Goal: Communication & Community: Share content

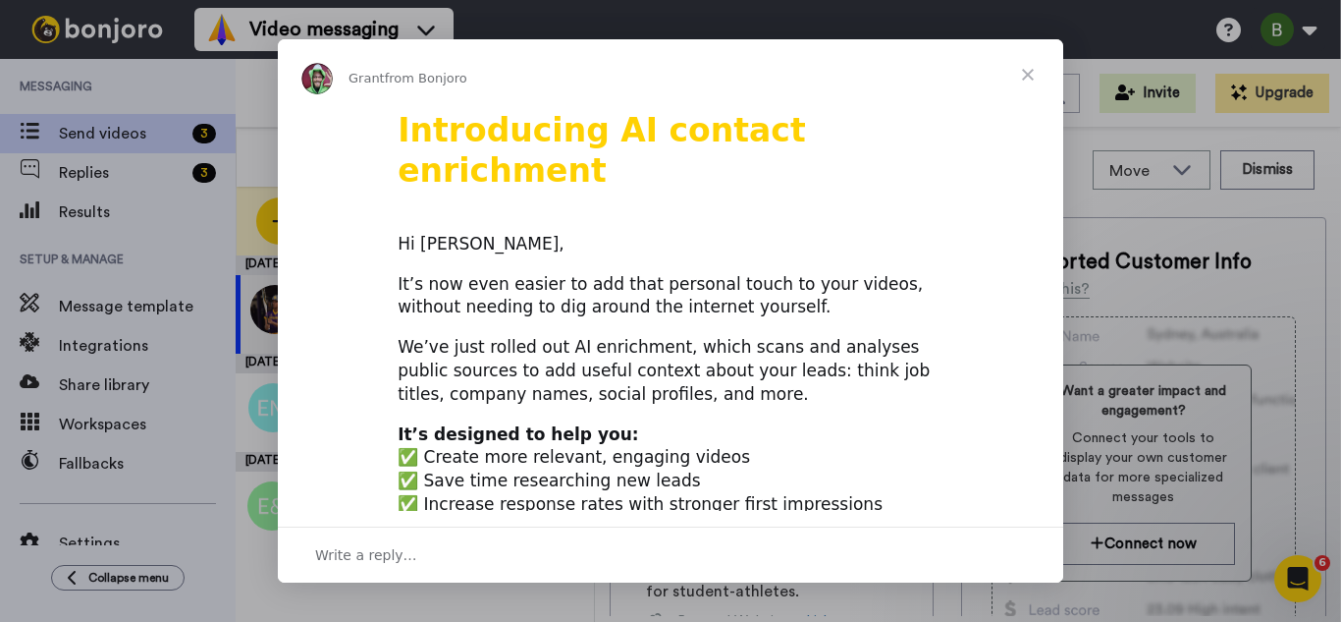
click at [1034, 76] on span "Close" at bounding box center [1028, 74] width 71 height 71
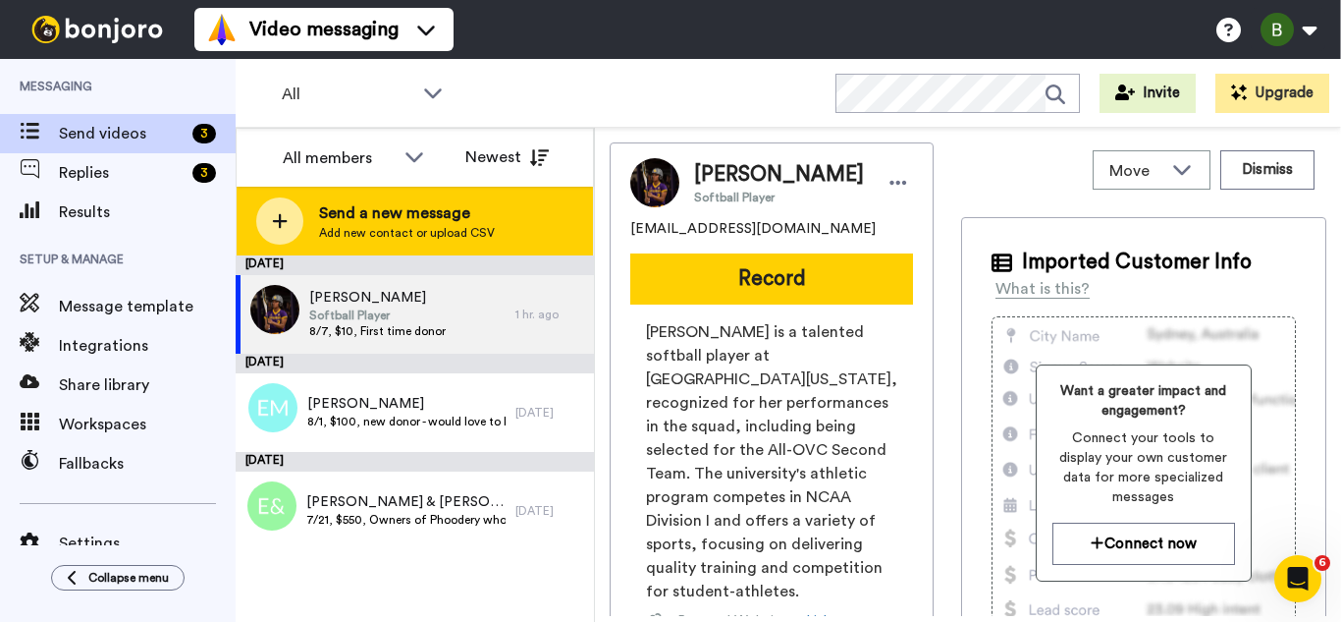
click at [284, 211] on div at bounding box center [279, 220] width 47 height 47
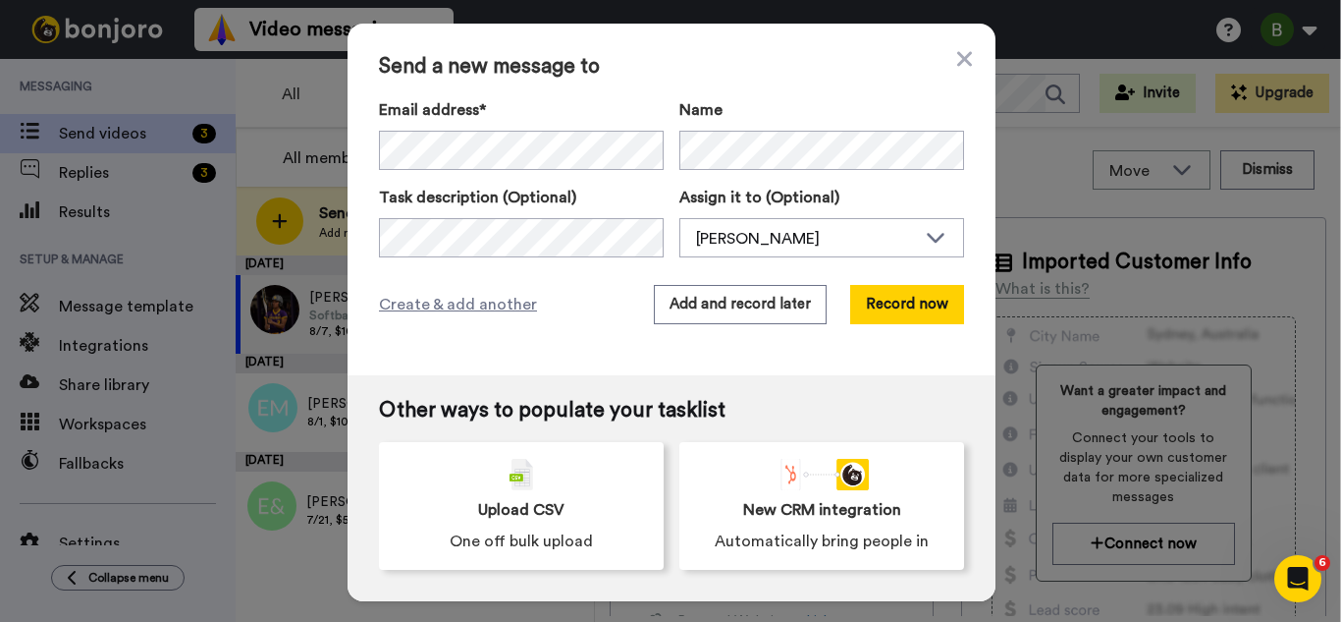
click at [466, 180] on div "Email address* Malia Robertson <maliarobertson10@gmail.com> Ethan McCoy <mccoy.…" at bounding box center [671, 177] width 585 height 159
click at [497, 183] on span "Melanie Heath" at bounding box center [484, 185] width 124 height 24
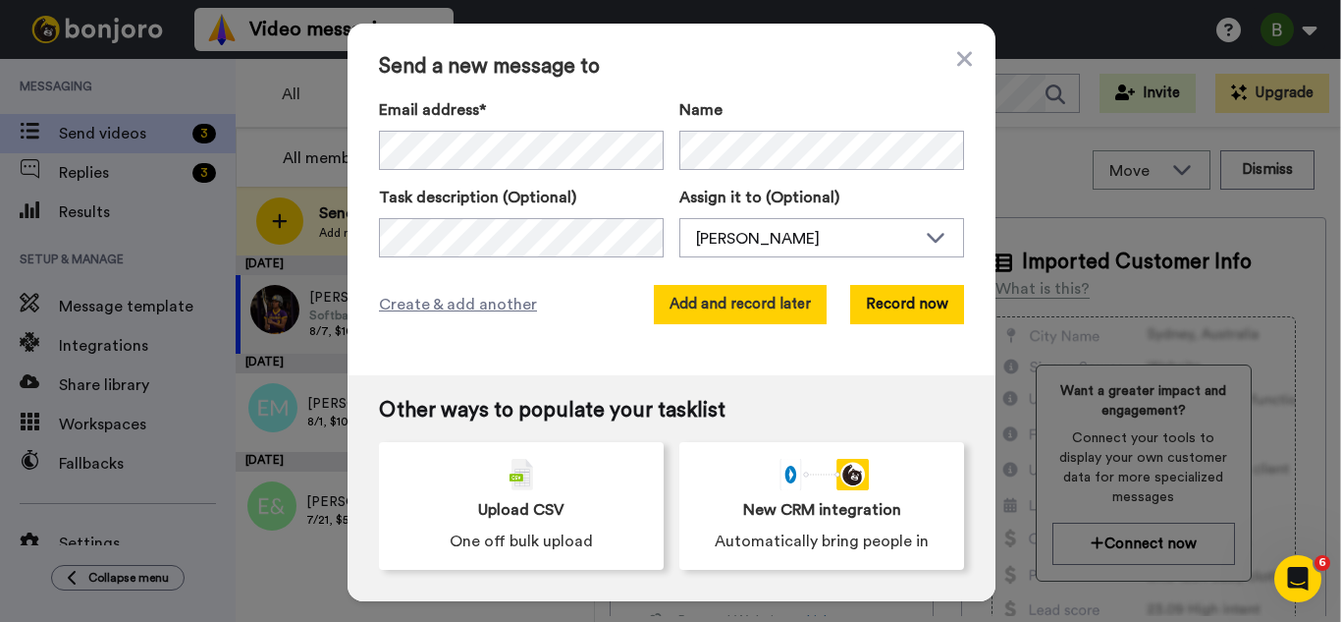
click at [711, 304] on button "Add and record later" at bounding box center [740, 304] width 173 height 39
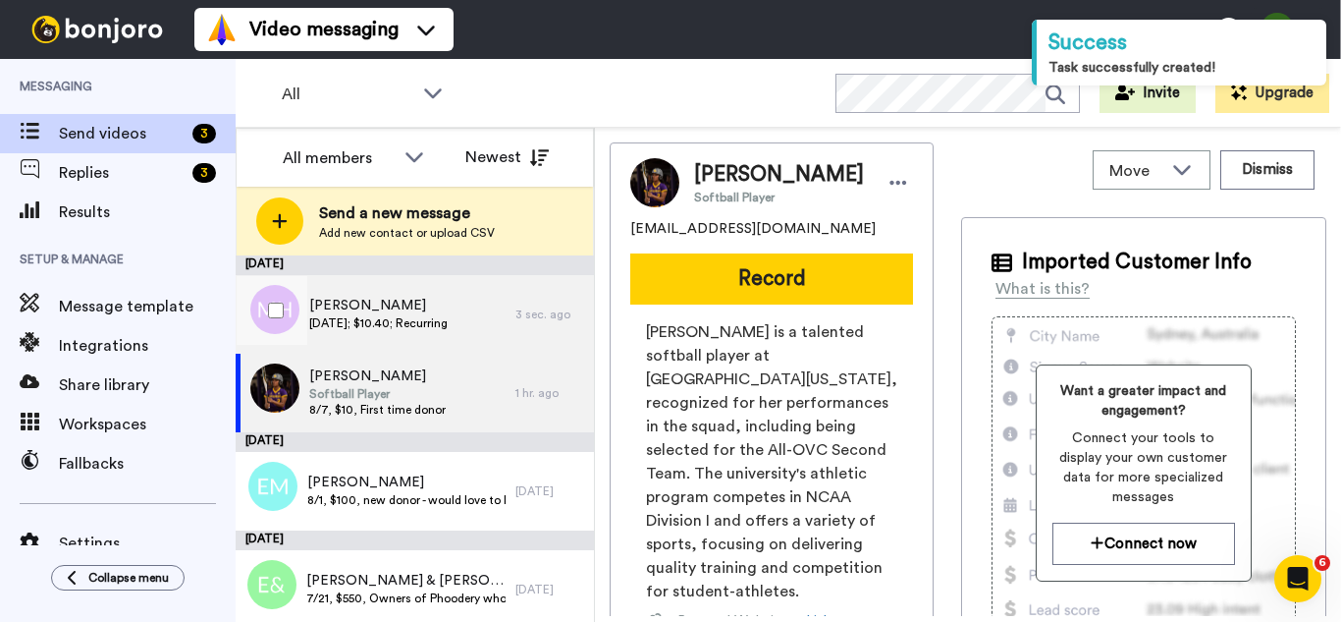
click at [361, 336] on div "Melanie Heath 7/29/25; $10.40; Recurring" at bounding box center [376, 314] width 280 height 79
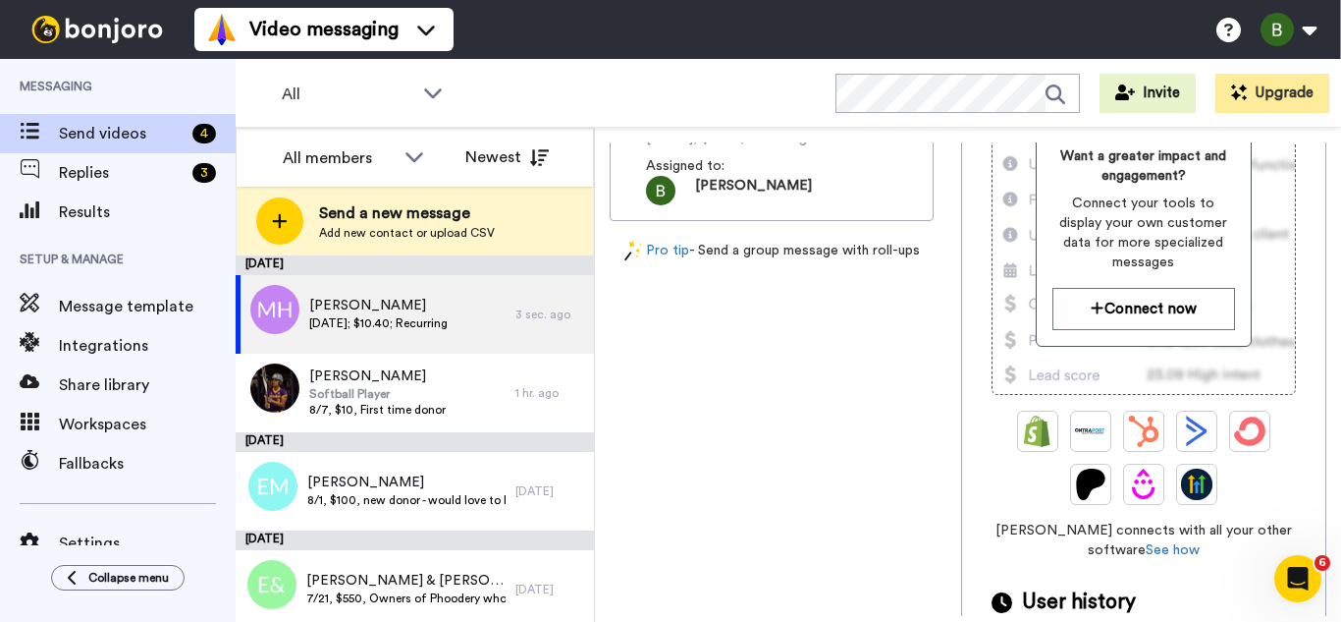
scroll to position [231, 0]
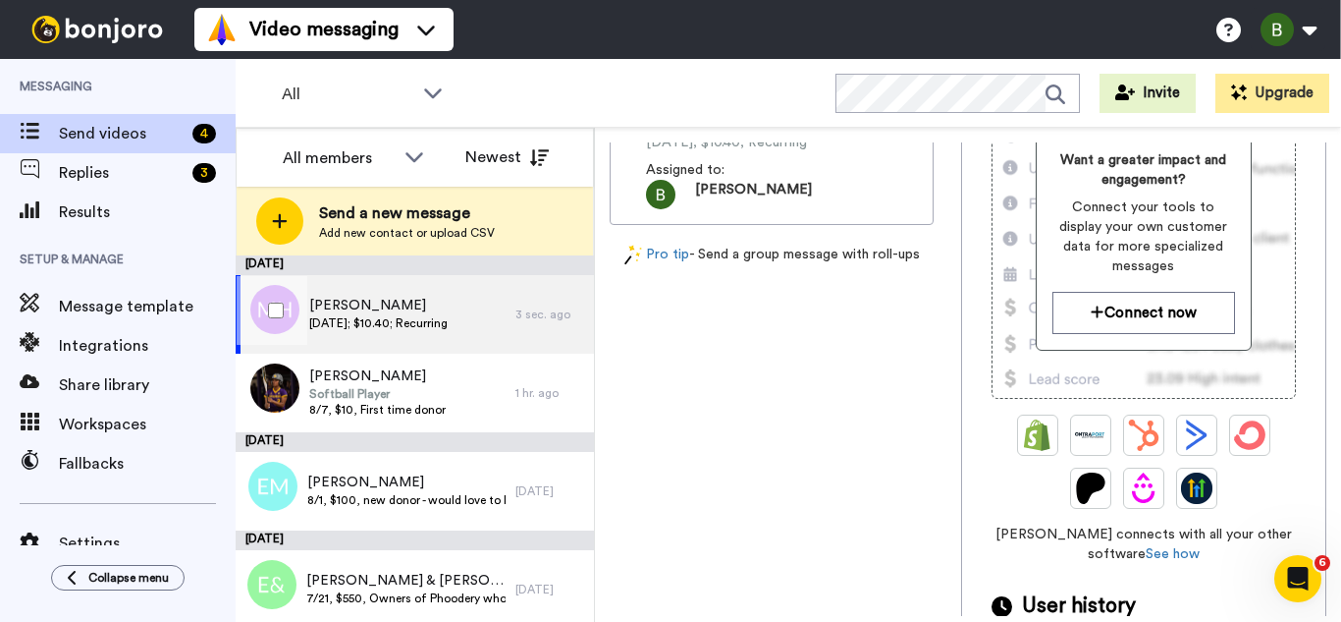
click at [352, 305] on span "Melanie Heath" at bounding box center [378, 306] width 138 height 20
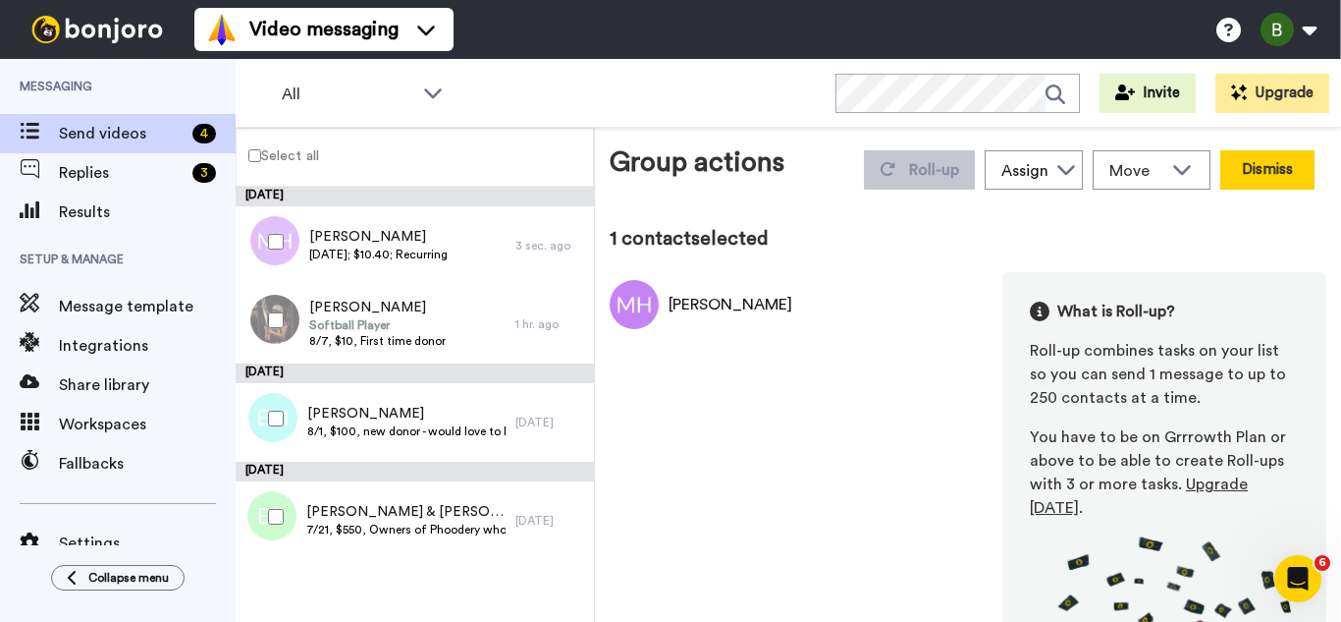
click at [1247, 182] on button "Dismiss" at bounding box center [1268, 169] width 94 height 39
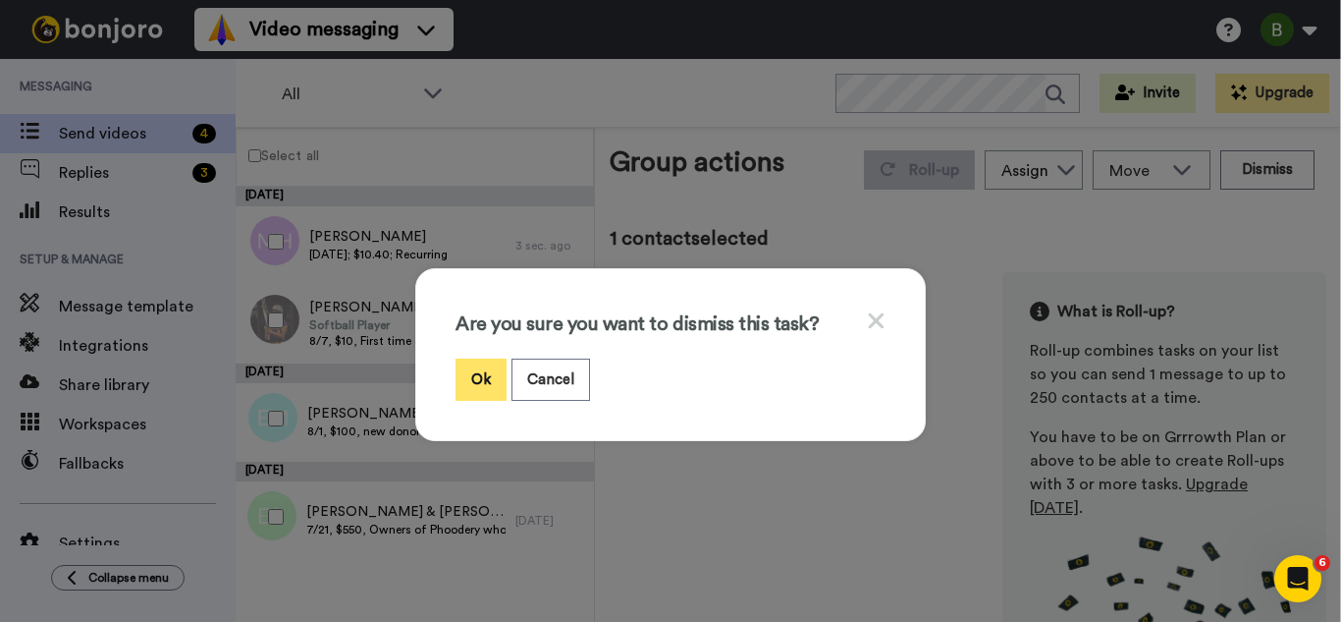
click at [494, 365] on button "Ok" at bounding box center [481, 379] width 51 height 42
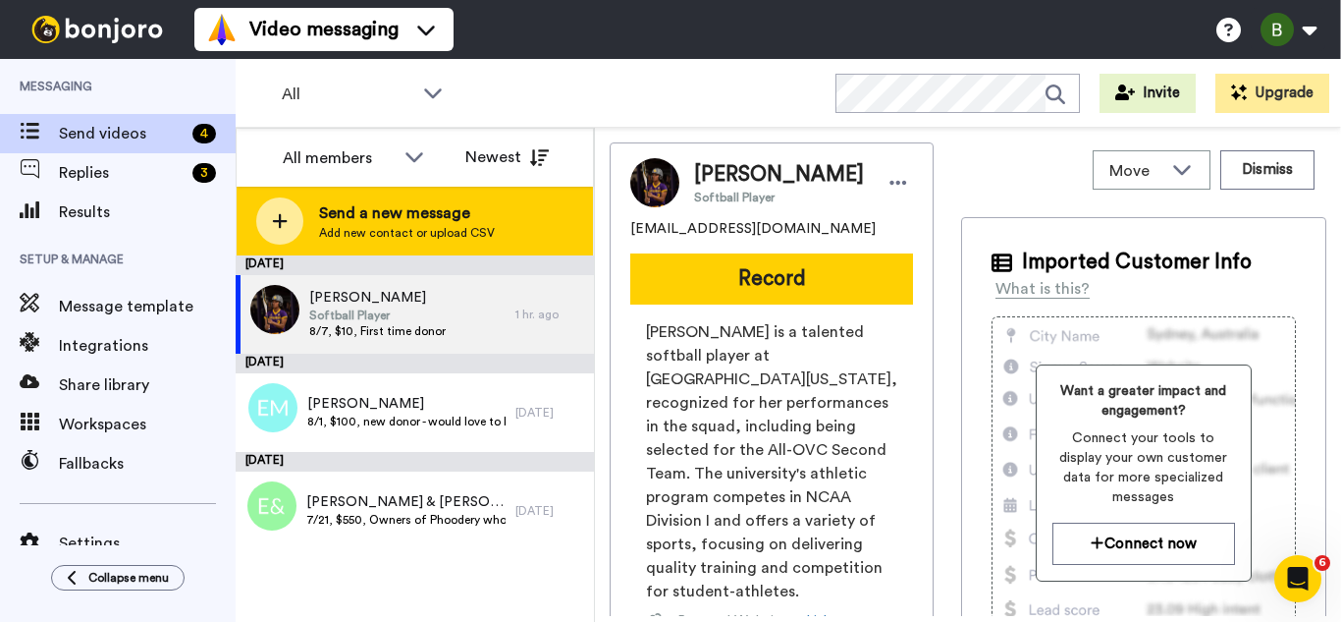
click at [296, 213] on div at bounding box center [279, 220] width 47 height 47
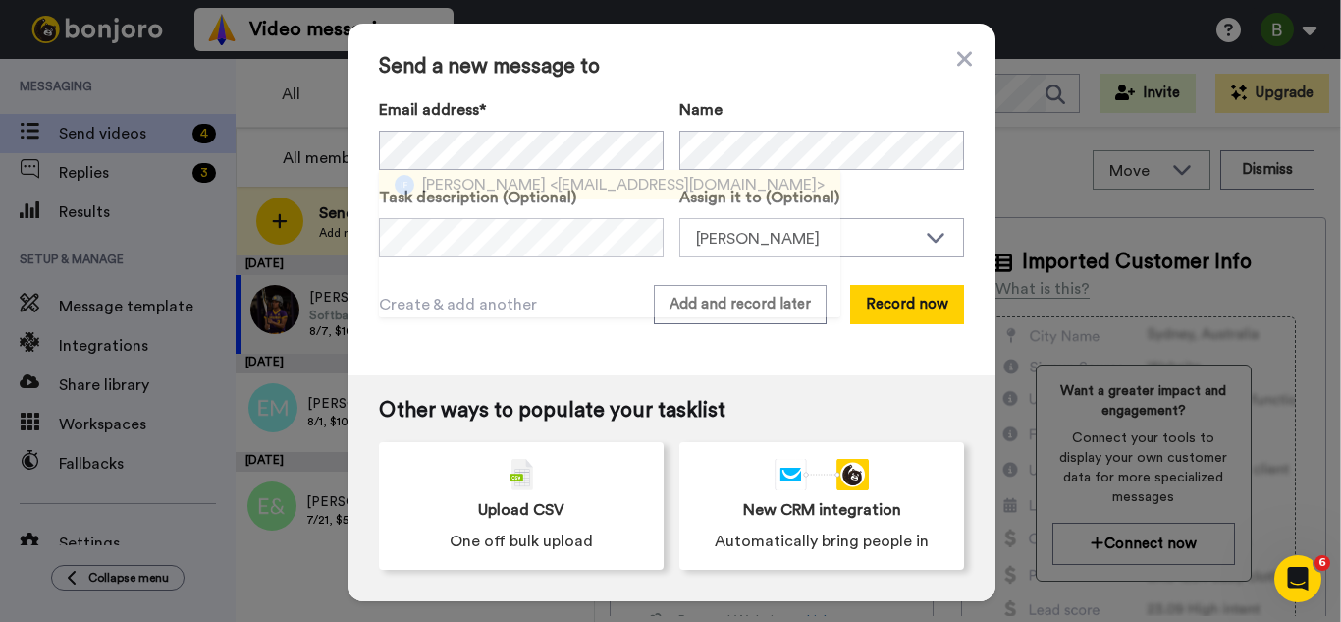
click at [561, 186] on span "<inesfrazier@gmail.com>" at bounding box center [687, 185] width 275 height 24
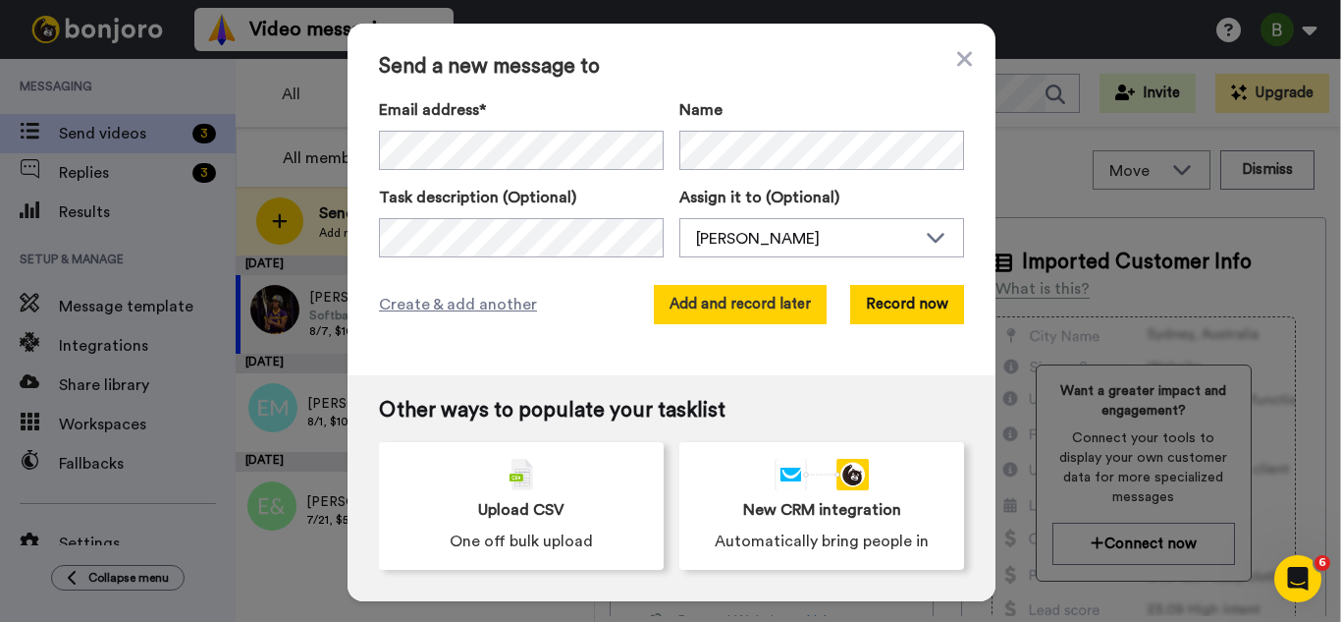
click at [753, 314] on button "Add and record later" at bounding box center [740, 304] width 173 height 39
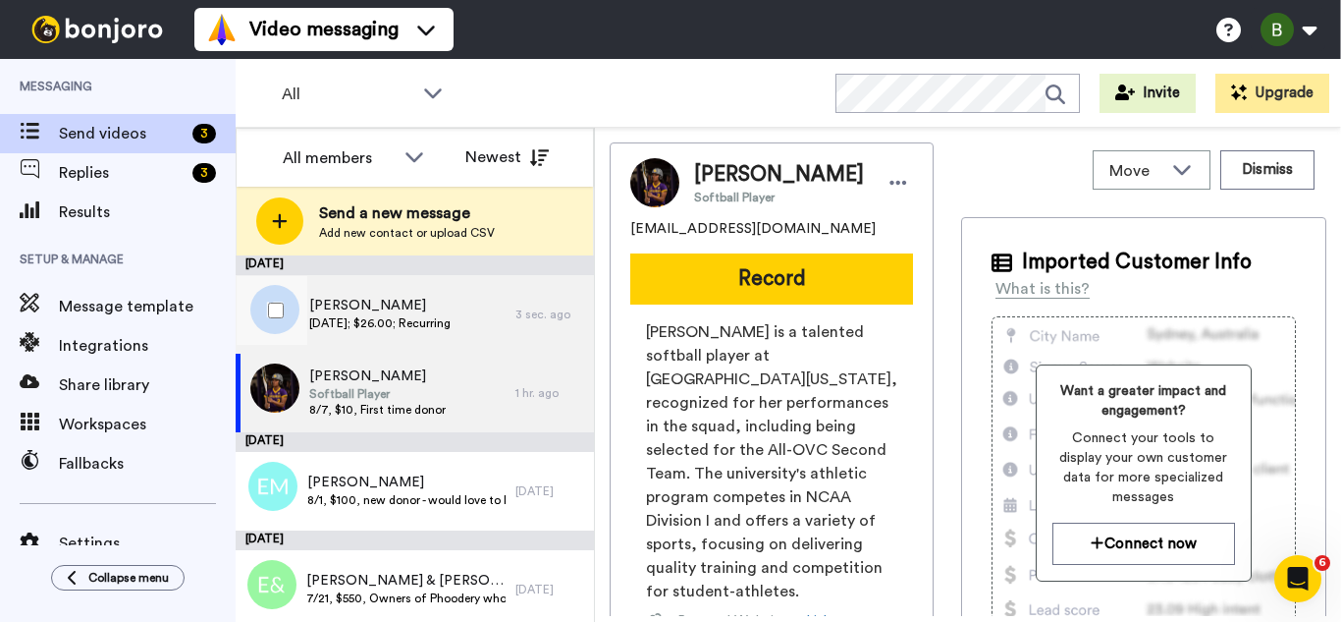
click at [439, 317] on span "7/31/25; $26.00; Recurring" at bounding box center [379, 323] width 141 height 16
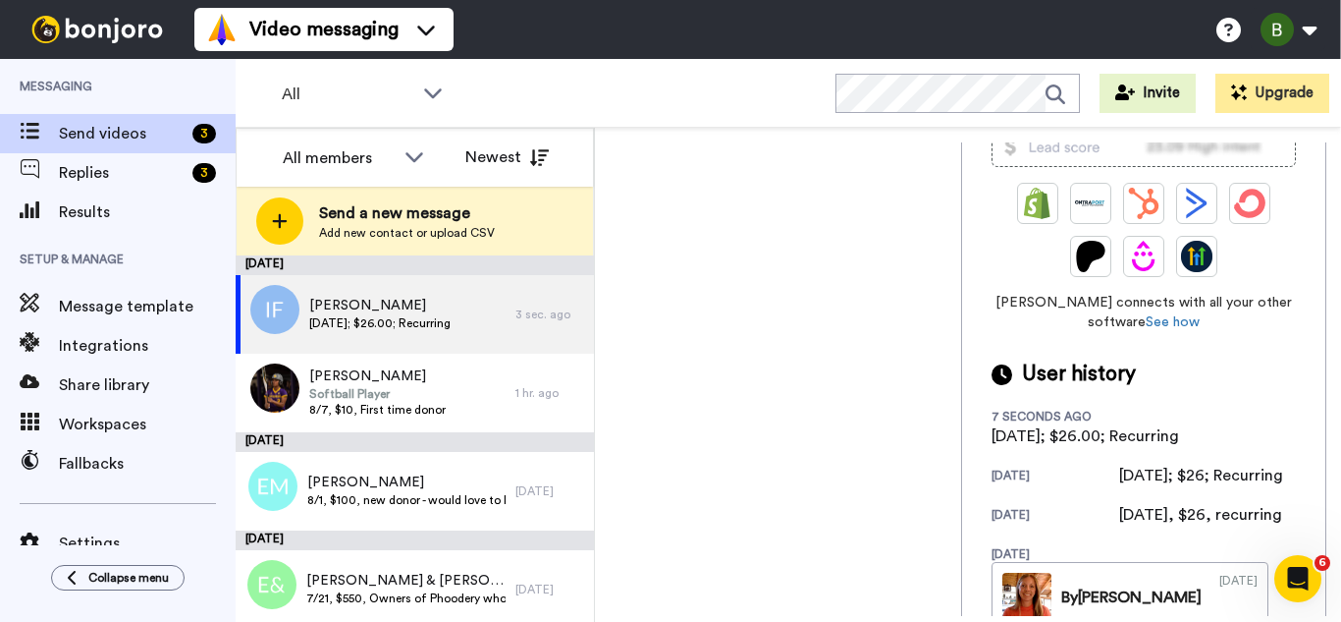
scroll to position [462, 0]
click at [431, 315] on span "7/31/25; $26.00; Recurring" at bounding box center [379, 323] width 141 height 16
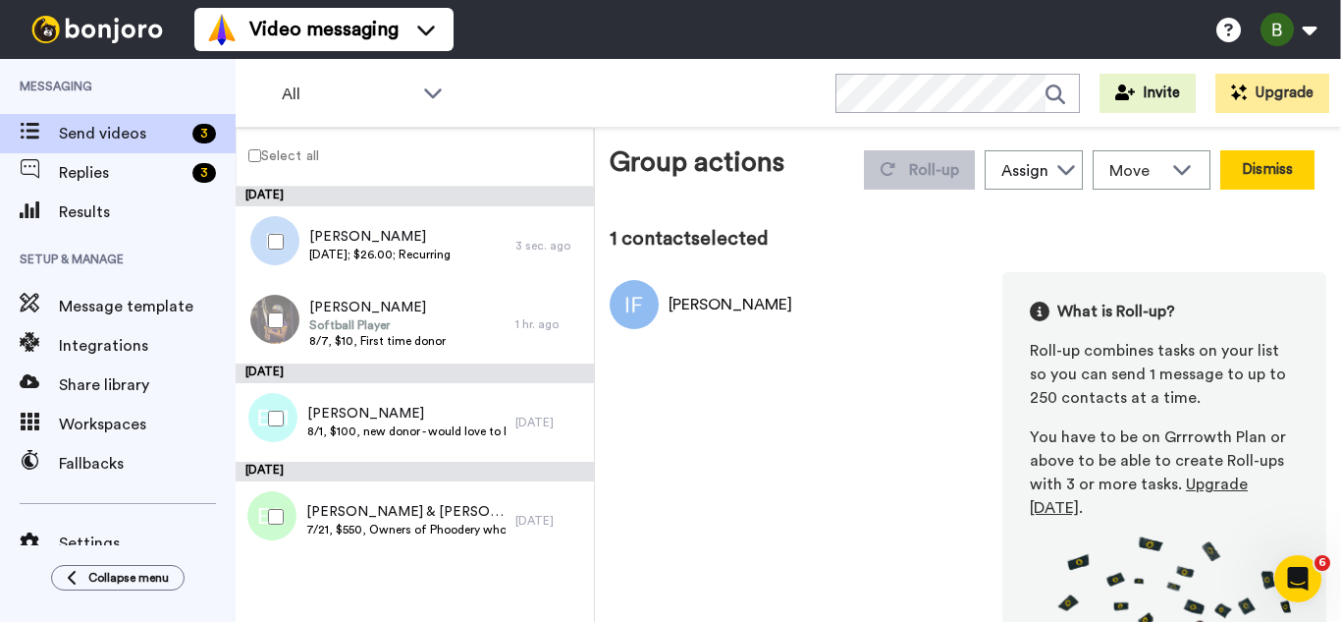
click at [1270, 168] on button "Dismiss" at bounding box center [1268, 169] width 94 height 39
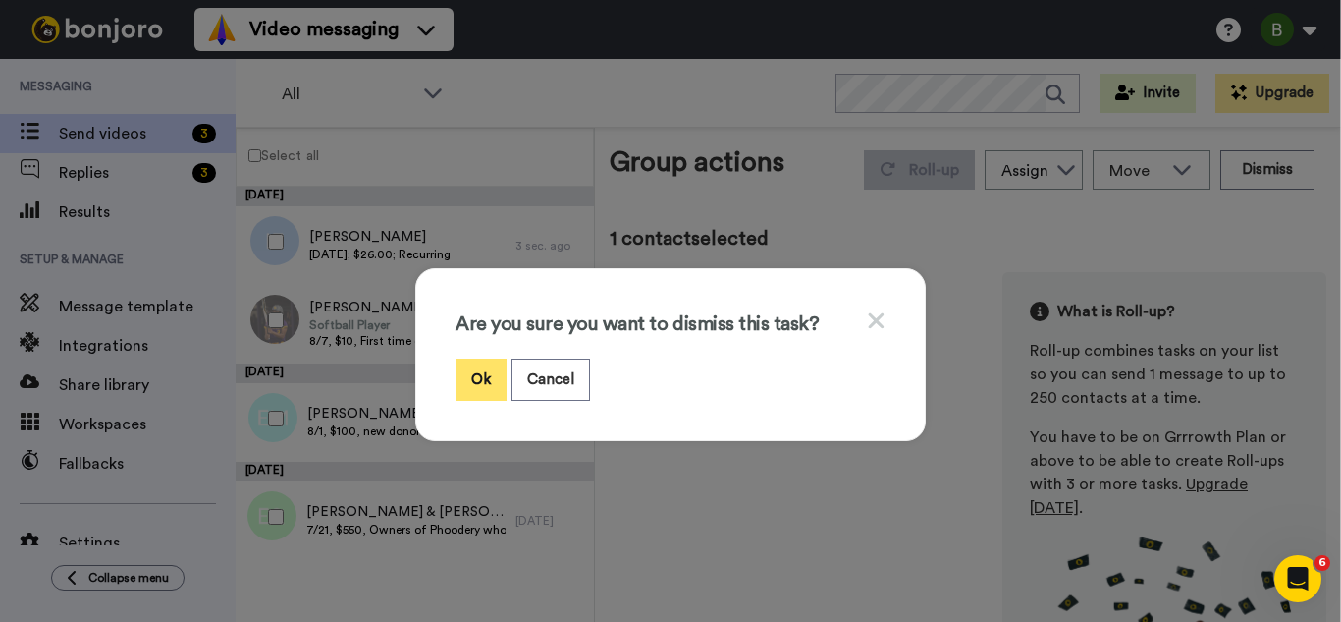
click at [458, 382] on button "Ok" at bounding box center [481, 379] width 51 height 42
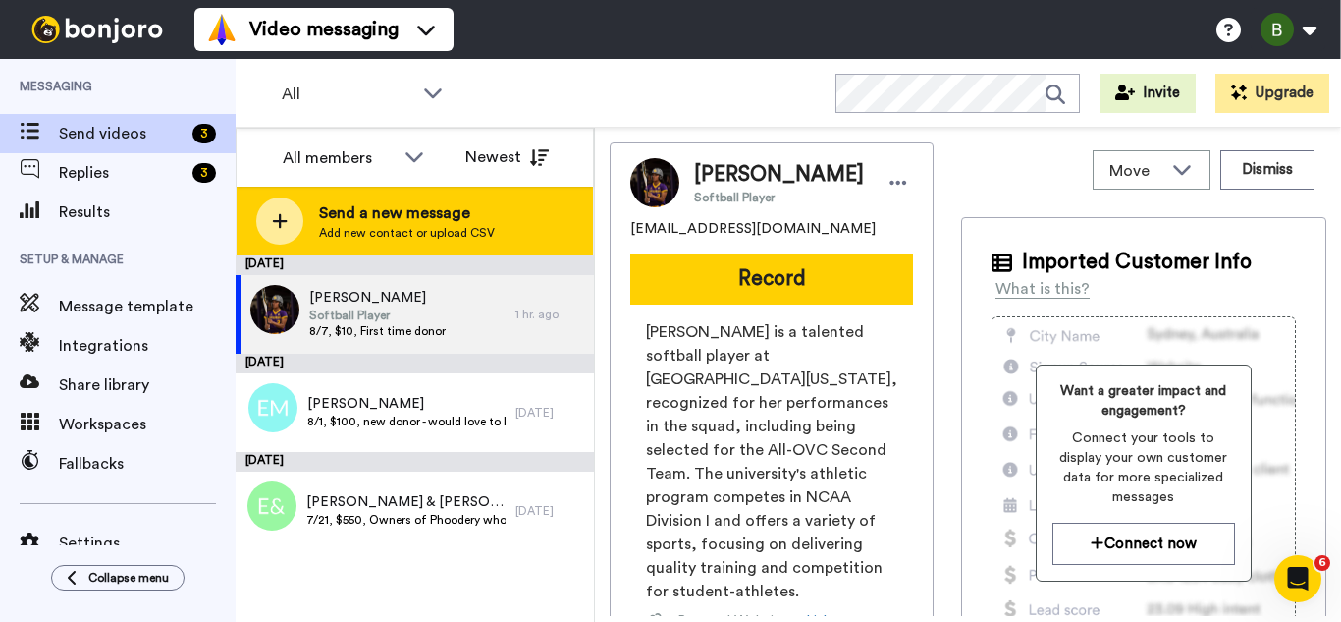
click at [272, 217] on icon at bounding box center [280, 221] width 16 height 18
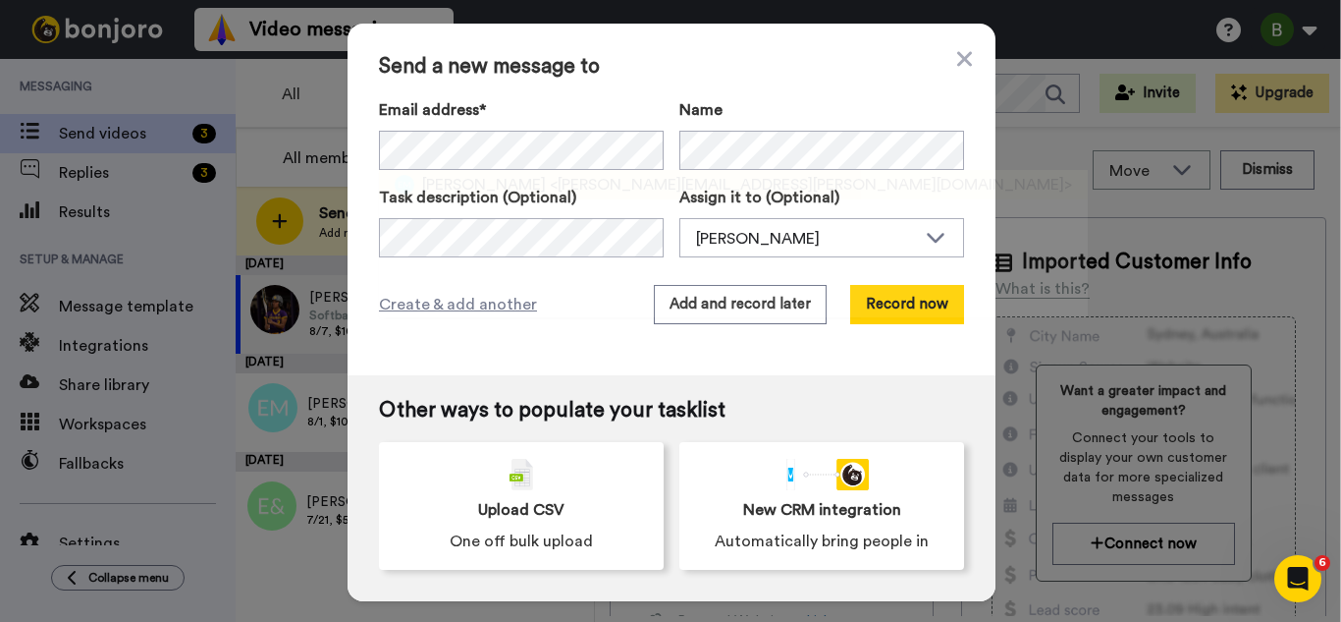
click at [455, 189] on span "[PERSON_NAME]" at bounding box center [484, 185] width 124 height 24
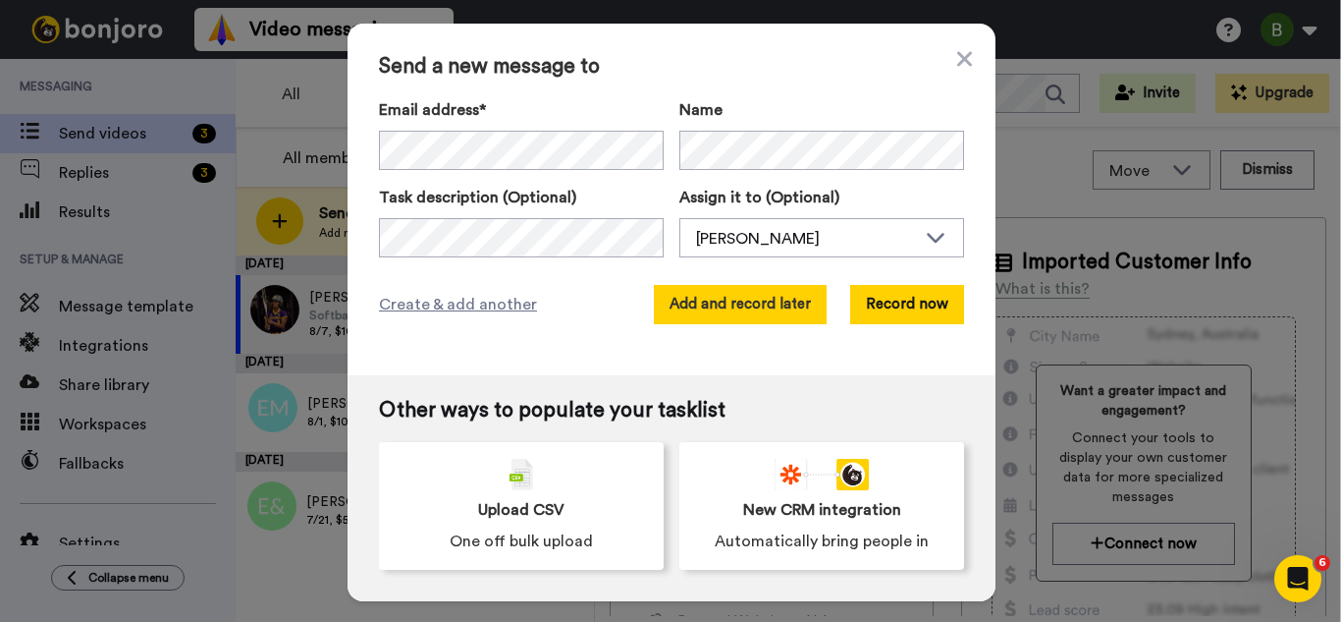
click at [749, 305] on button "Add and record later" at bounding box center [740, 304] width 173 height 39
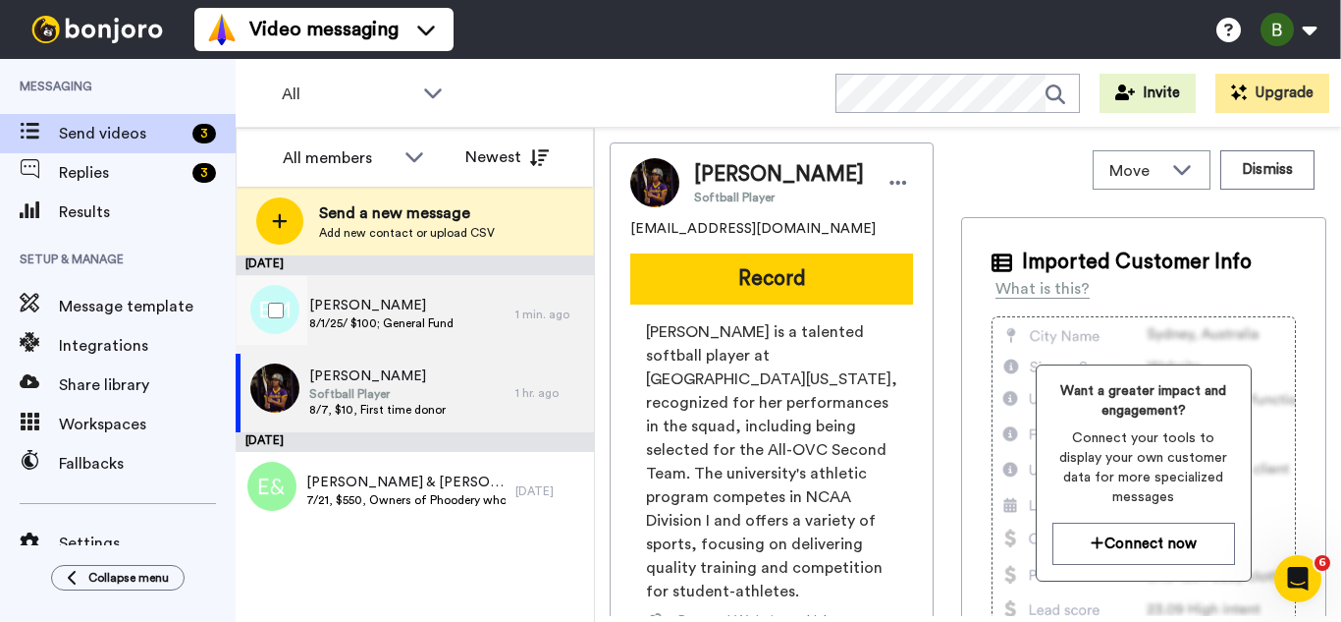
click at [424, 303] on span "[PERSON_NAME]" at bounding box center [381, 306] width 144 height 20
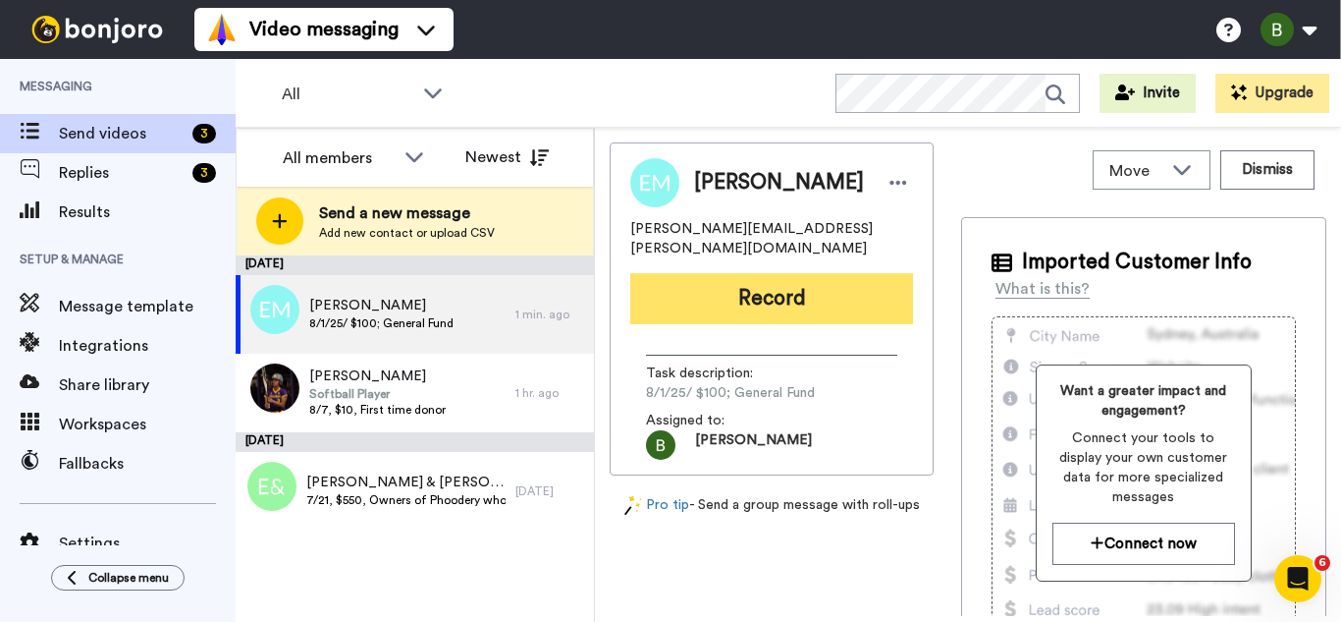
click at [711, 279] on button "Record" at bounding box center [771, 298] width 283 height 51
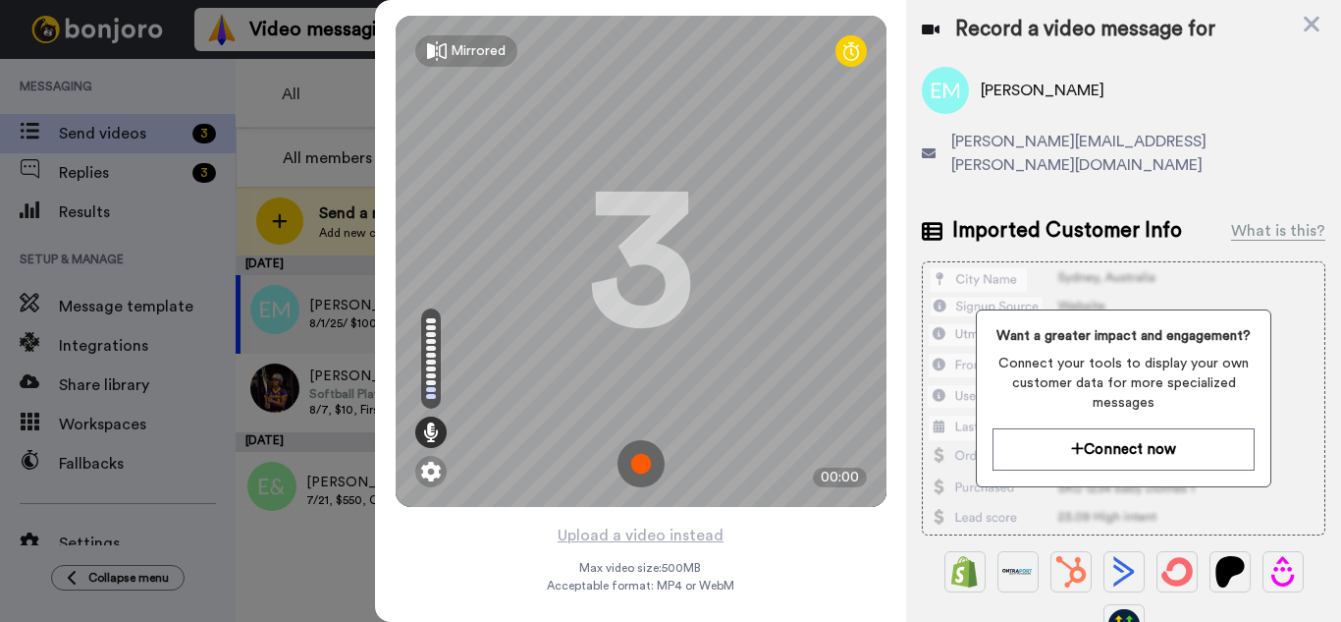
click at [642, 462] on img at bounding box center [641, 463] width 47 height 47
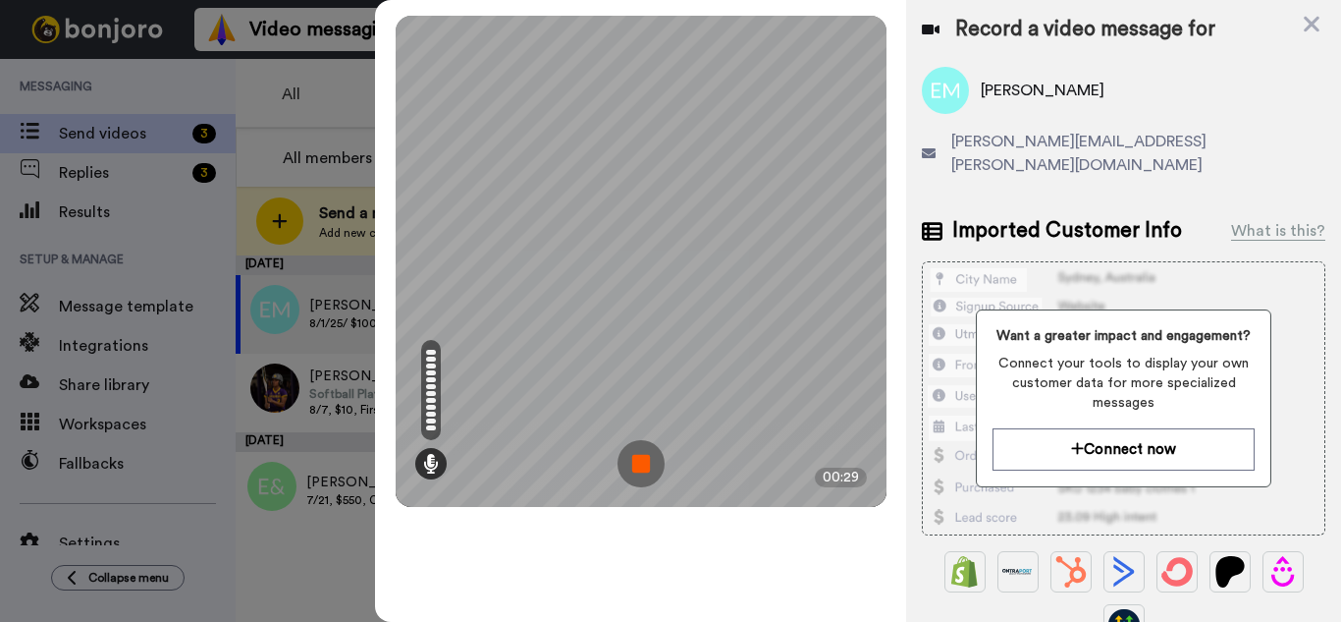
click at [641, 455] on img at bounding box center [641, 463] width 47 height 47
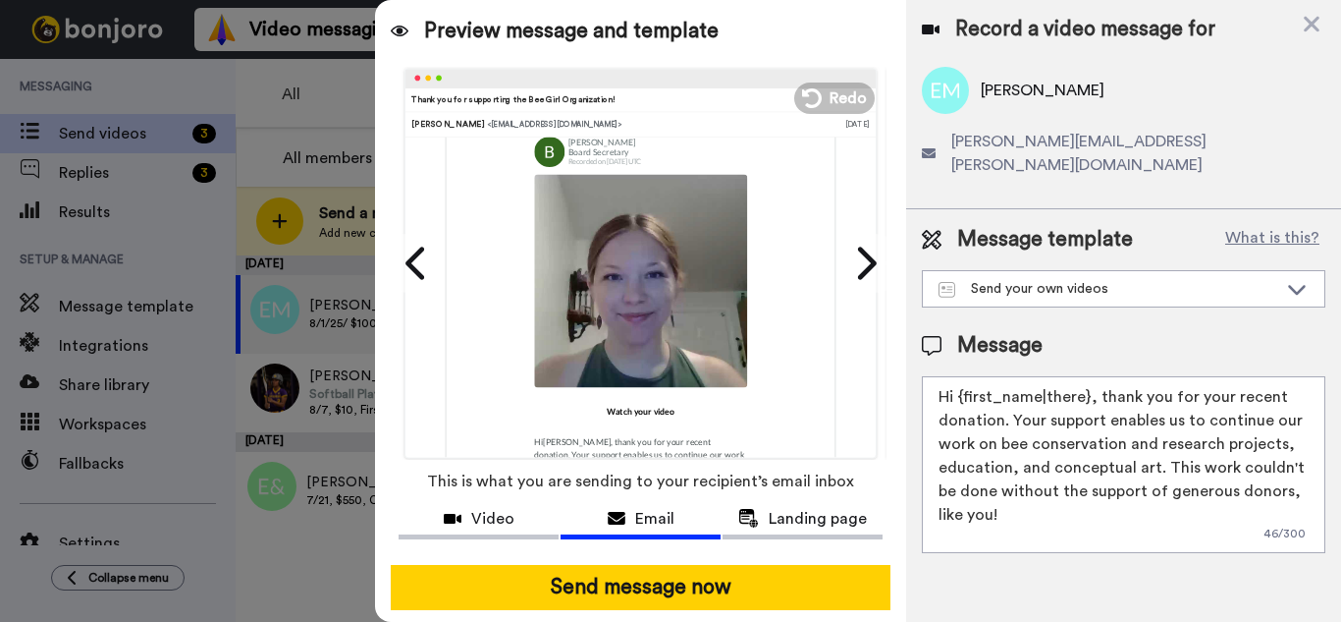
scroll to position [152, 0]
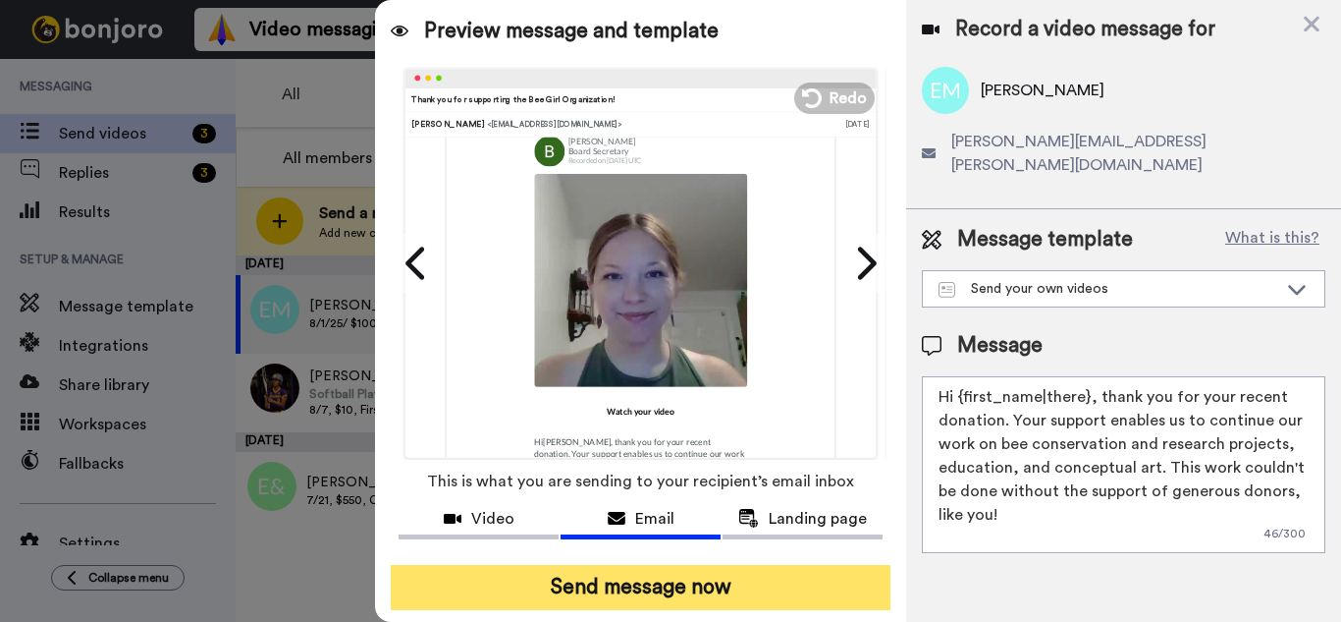
click at [657, 588] on button "Send message now" at bounding box center [641, 587] width 500 height 45
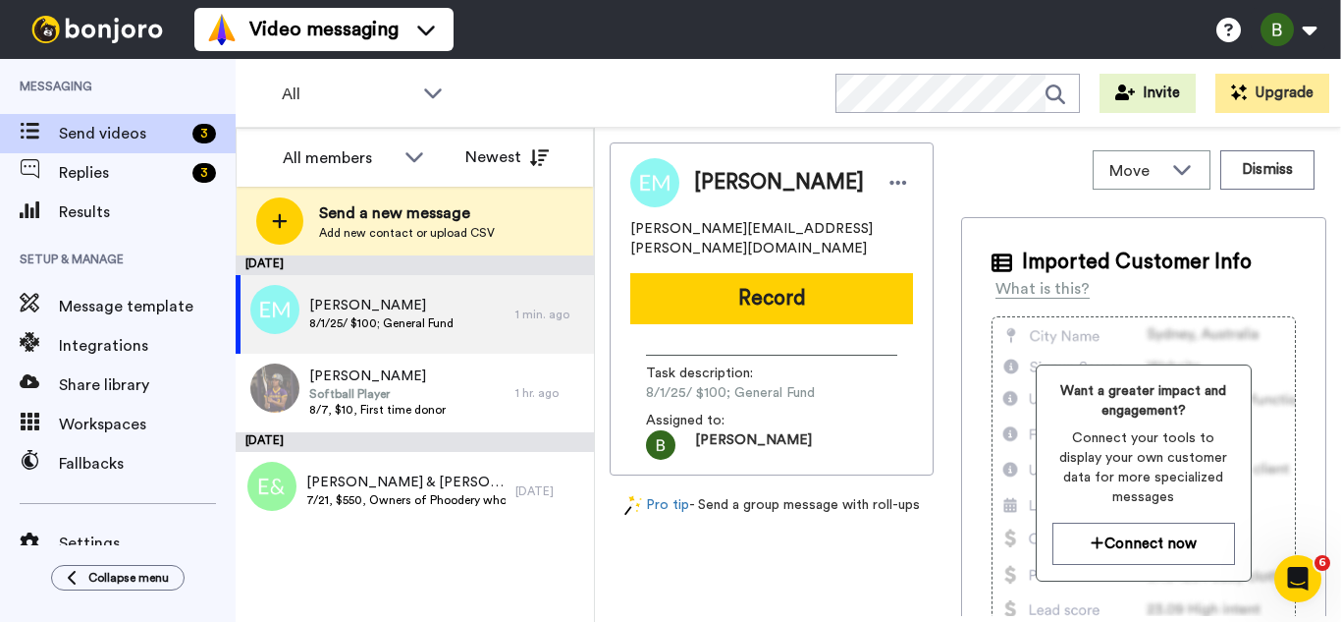
scroll to position [0, 0]
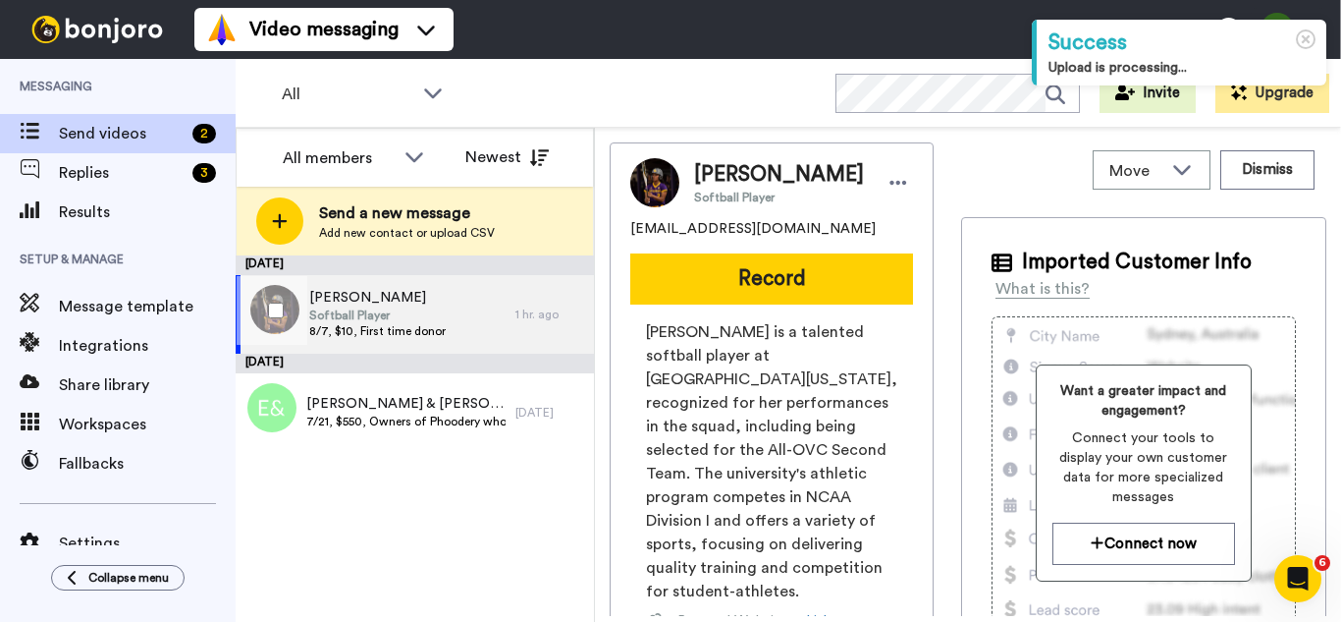
click at [363, 301] on span "[PERSON_NAME]" at bounding box center [377, 298] width 136 height 20
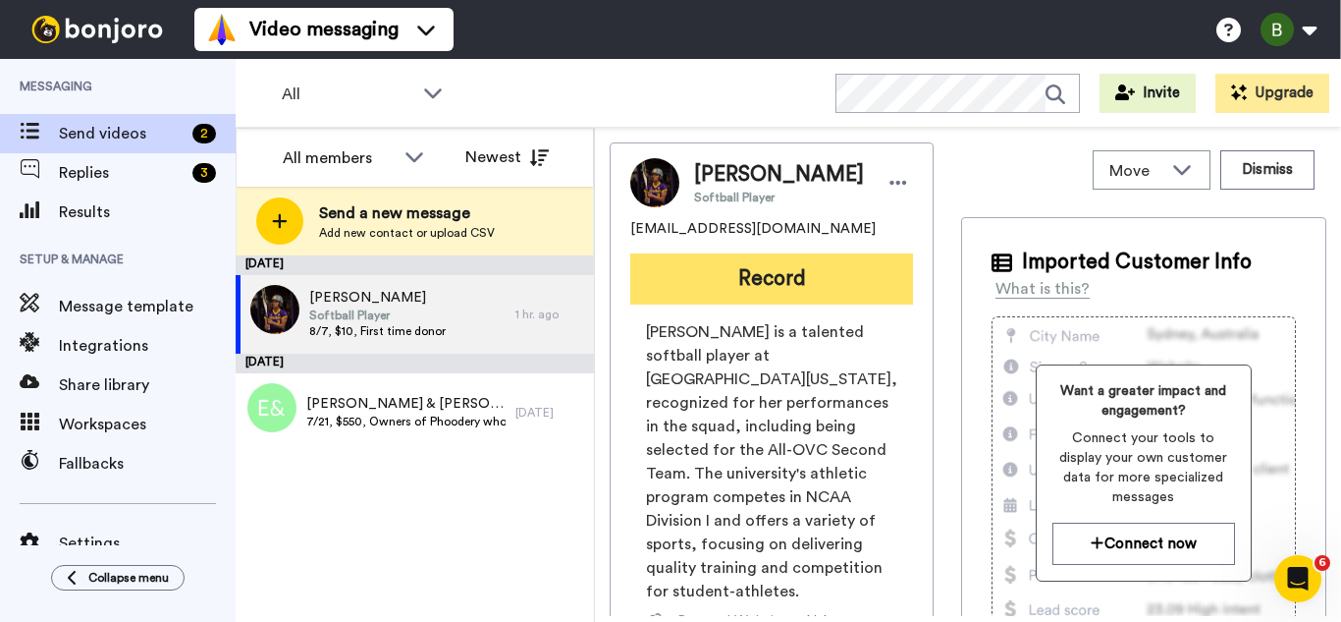
click at [732, 280] on button "Record" at bounding box center [771, 278] width 283 height 51
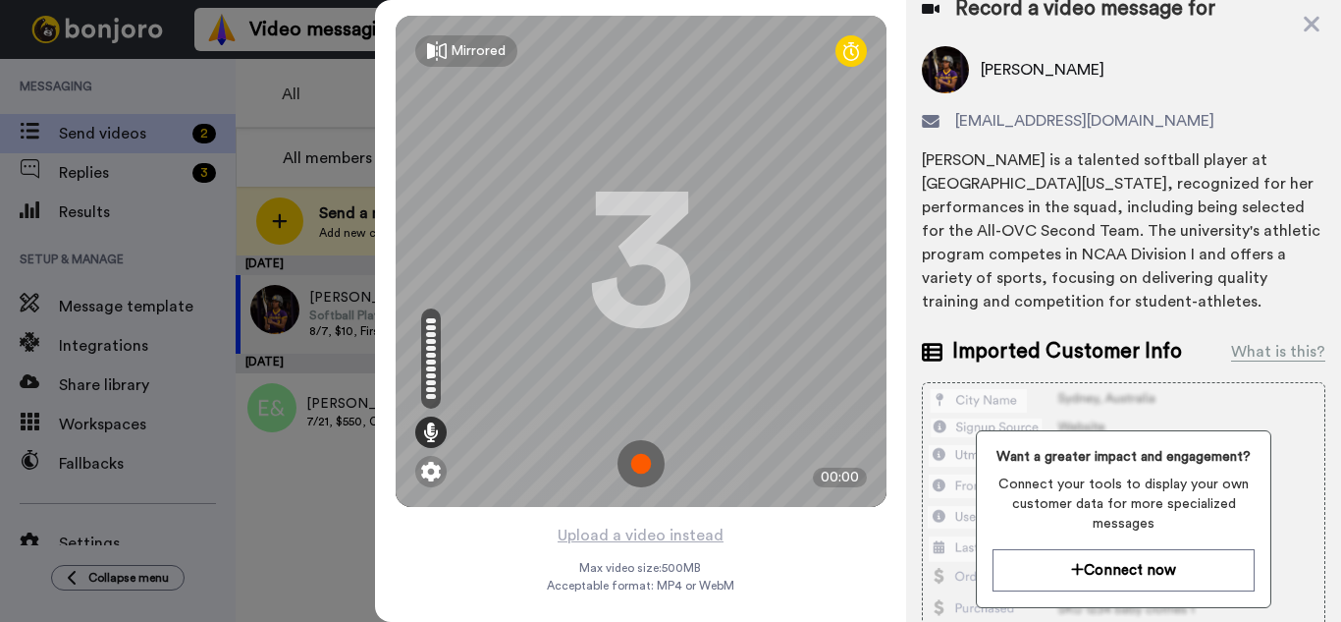
scroll to position [20, 0]
click at [633, 461] on img at bounding box center [641, 463] width 47 height 47
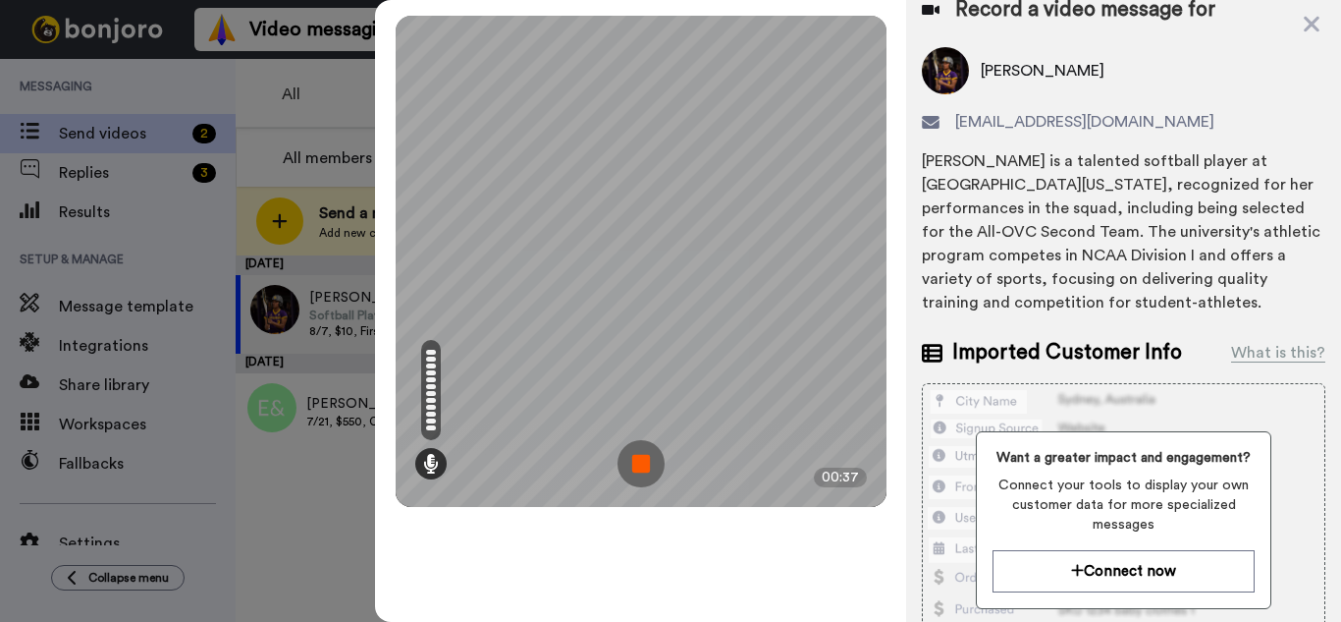
click at [639, 470] on img at bounding box center [641, 463] width 47 height 47
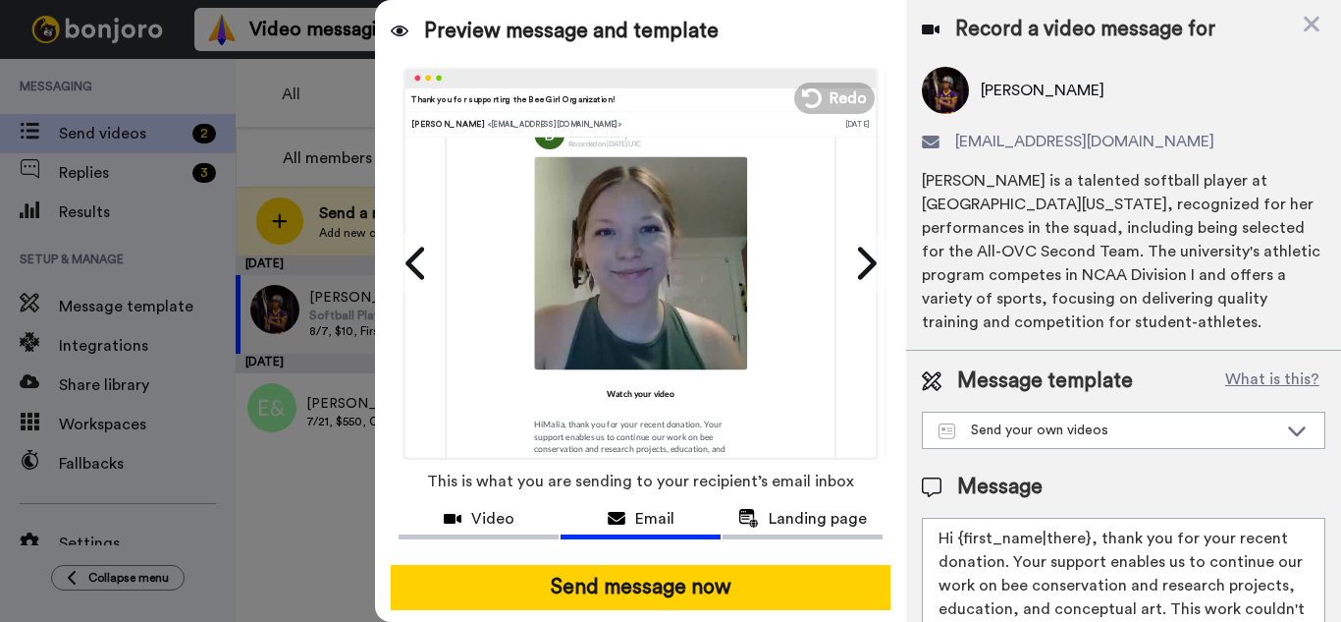
scroll to position [181, 0]
click at [810, 96] on icon at bounding box center [810, 98] width 22 height 22
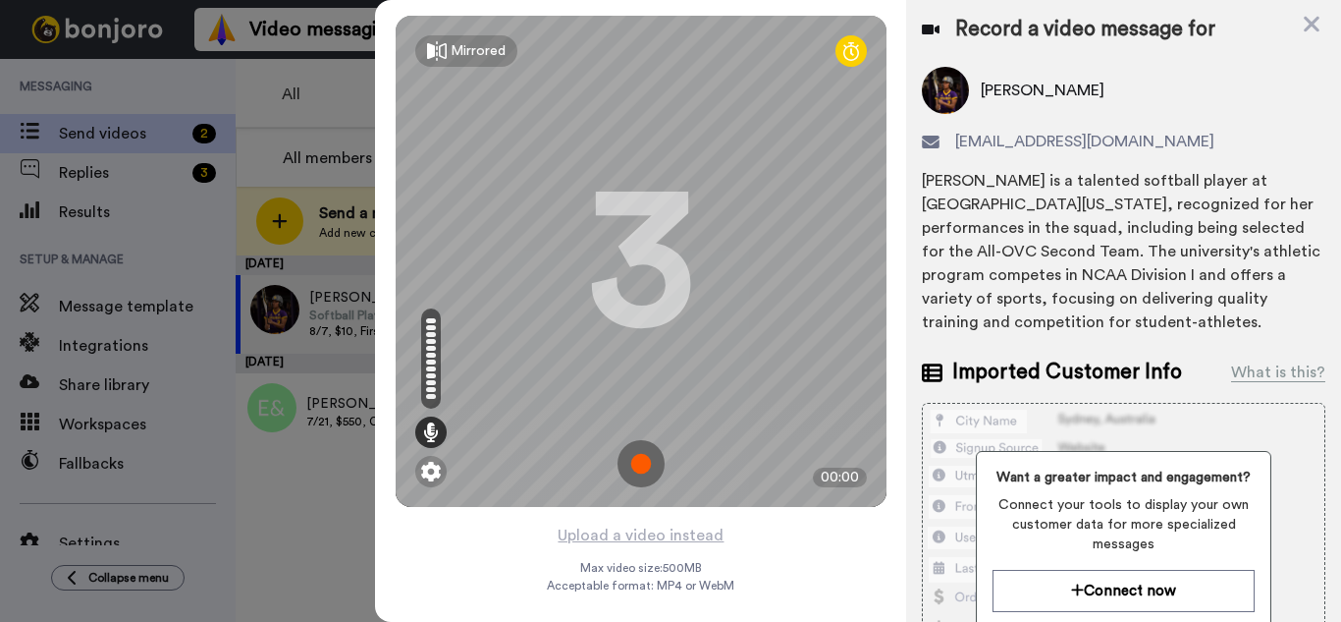
click at [641, 475] on img at bounding box center [641, 463] width 47 height 47
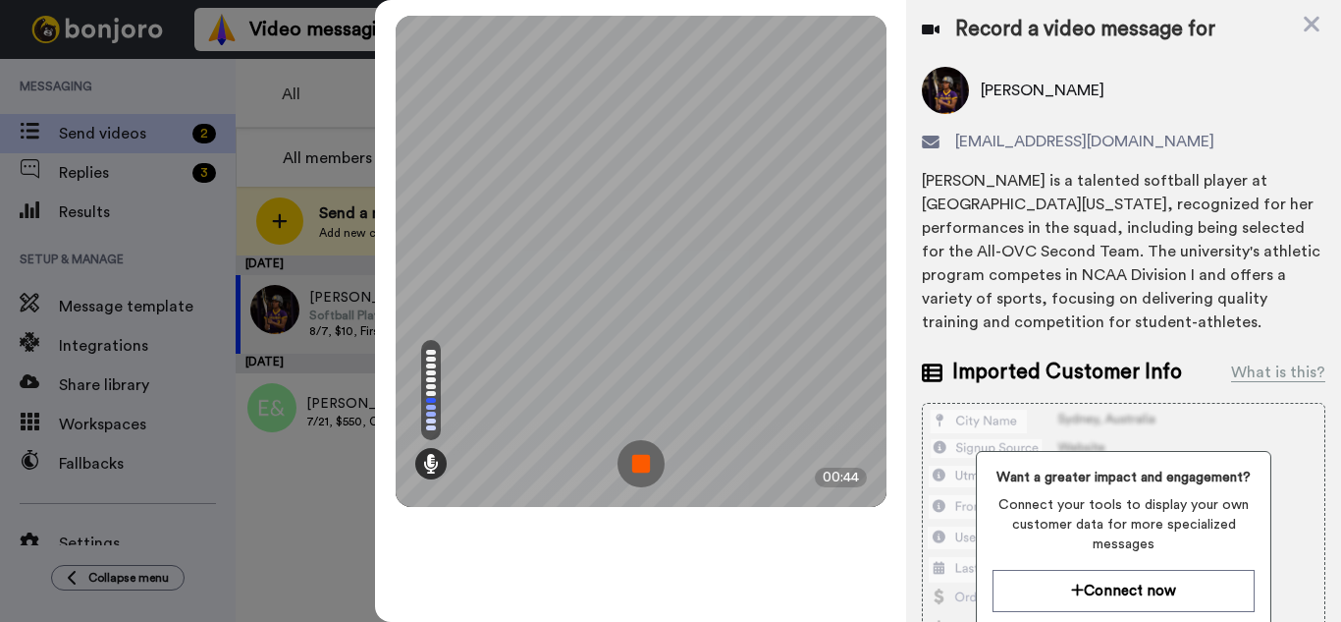
click at [641, 465] on img at bounding box center [641, 463] width 47 height 47
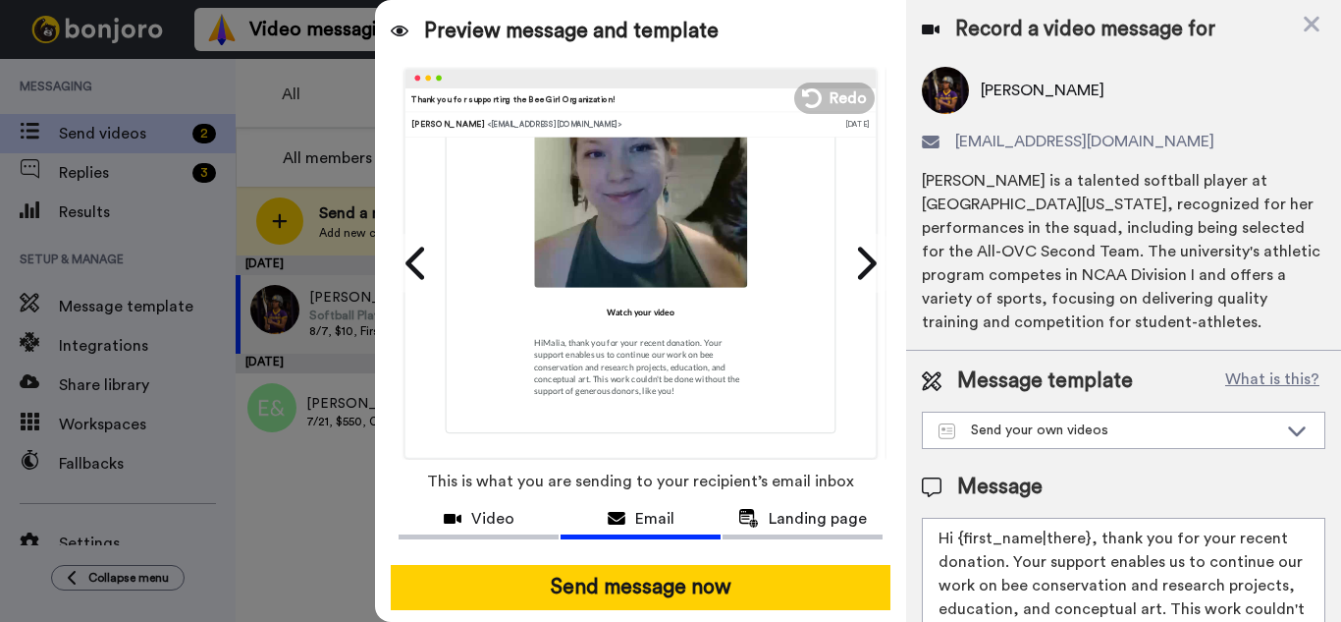
scroll to position [0, 0]
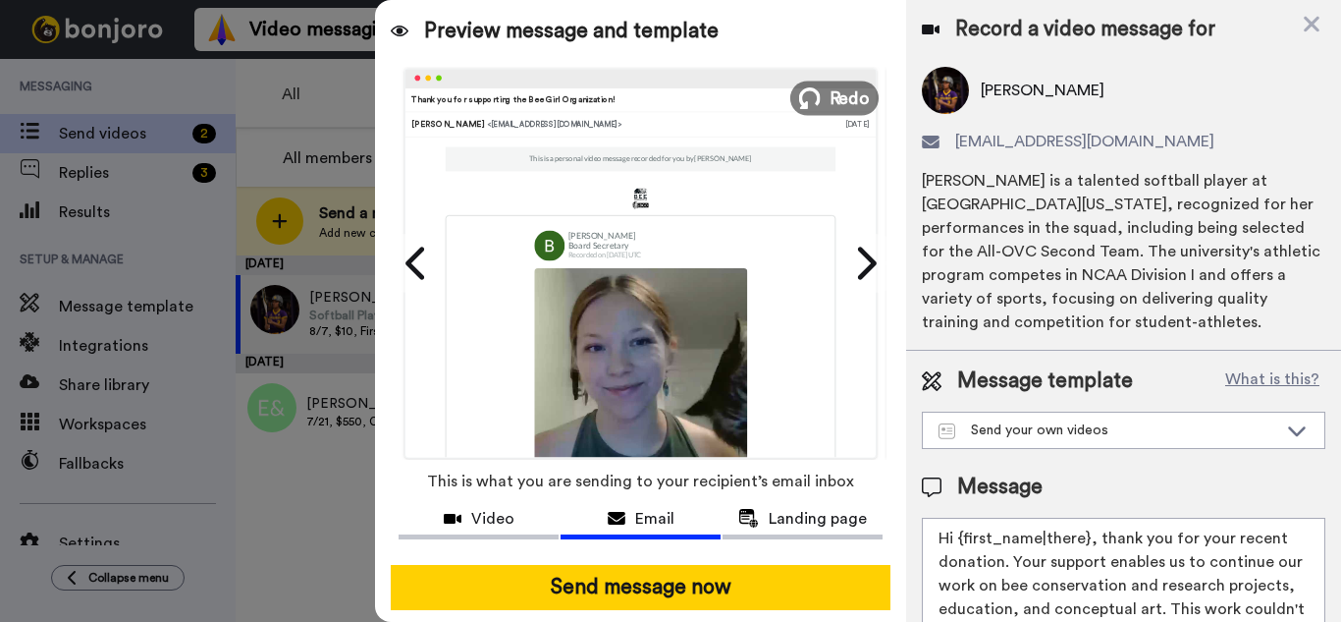
click at [844, 96] on span "Redo" at bounding box center [849, 97] width 41 height 26
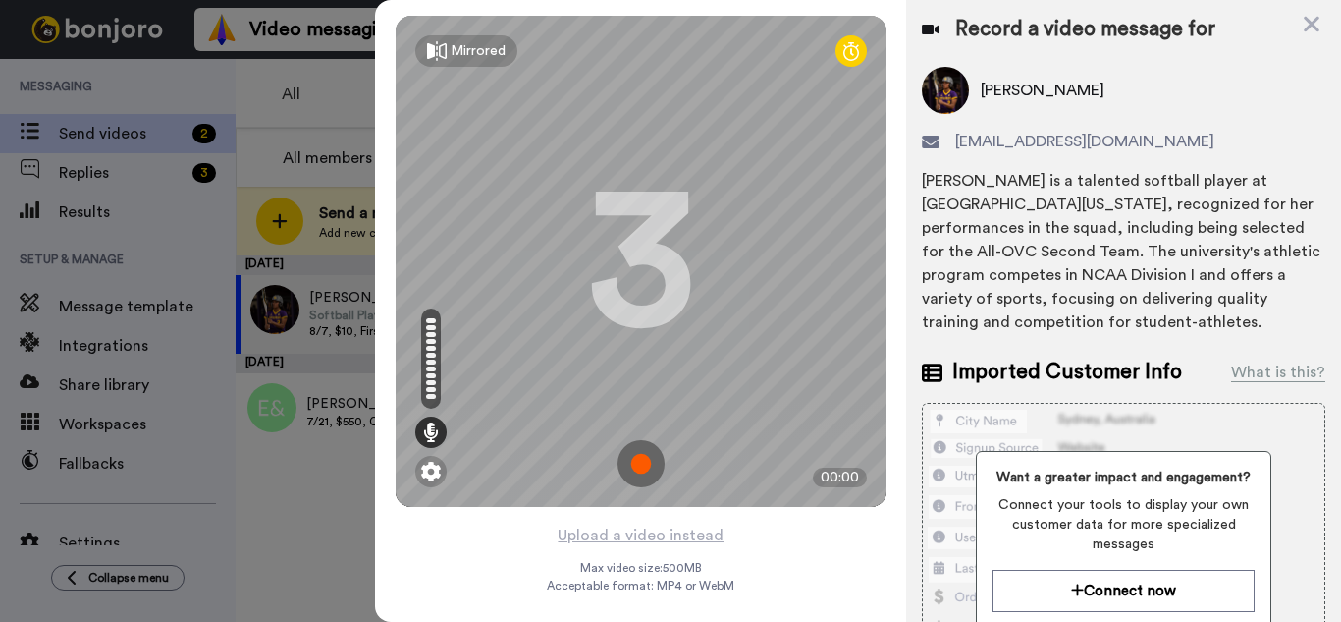
click at [634, 464] on img at bounding box center [641, 463] width 47 height 47
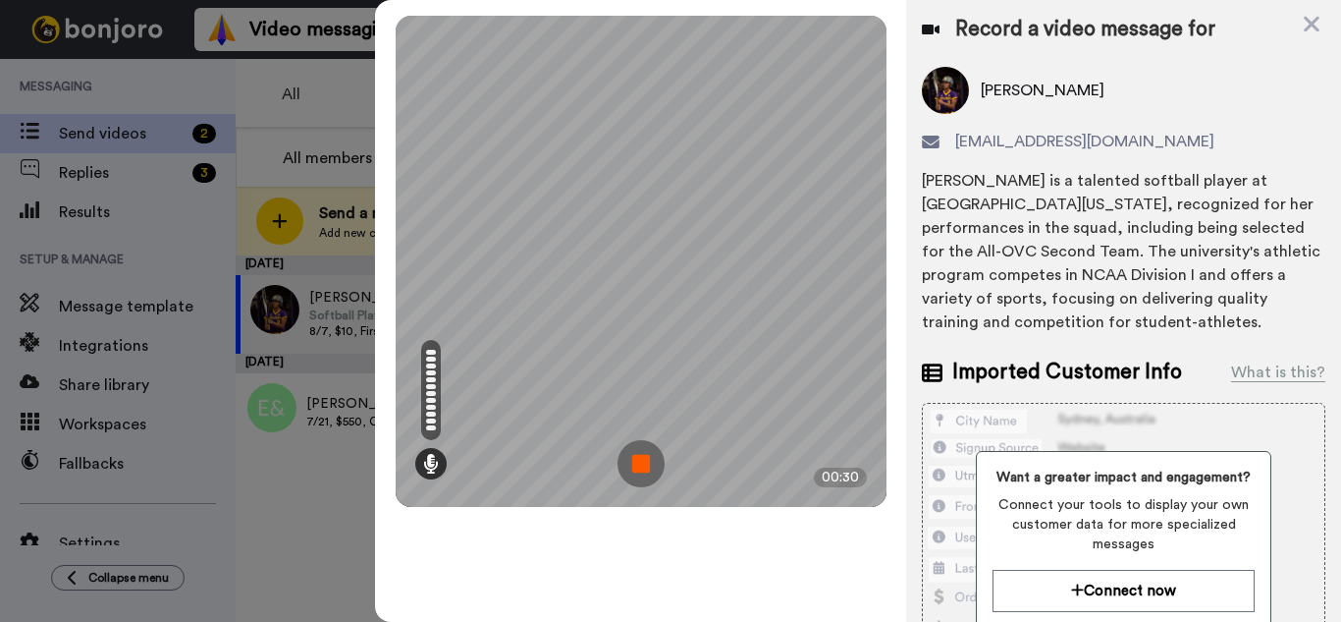
click at [634, 464] on img at bounding box center [641, 463] width 47 height 47
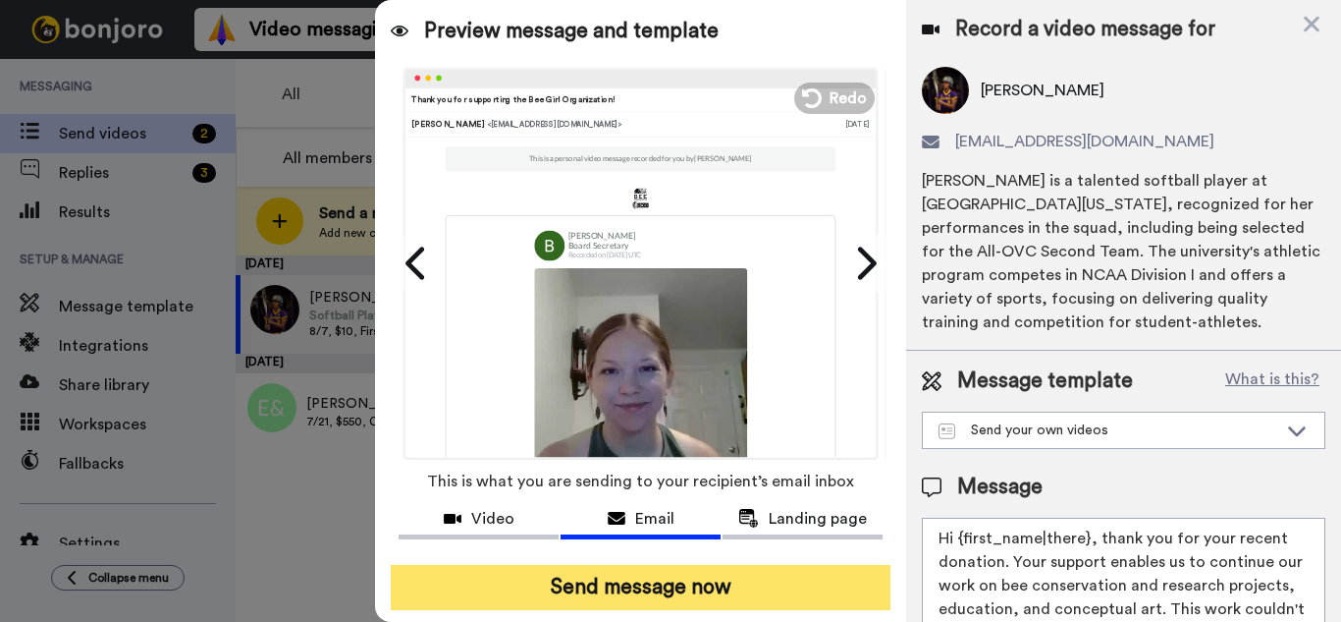
click at [655, 590] on button "Send message now" at bounding box center [641, 587] width 500 height 45
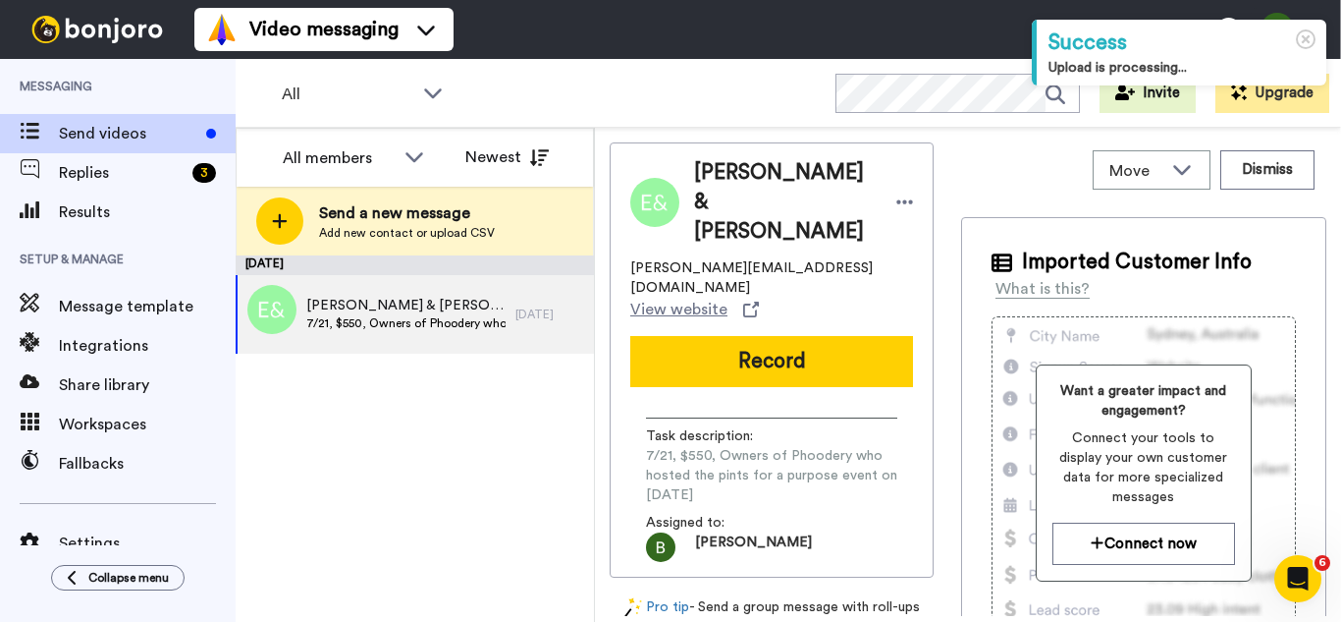
click at [992, 168] on div "Move WORKSPACES View all Default Task List + Add a new workspace Dismiss" at bounding box center [1143, 169] width 365 height 55
click at [425, 308] on span "[PERSON_NAME] & [PERSON_NAME]" at bounding box center [405, 306] width 199 height 20
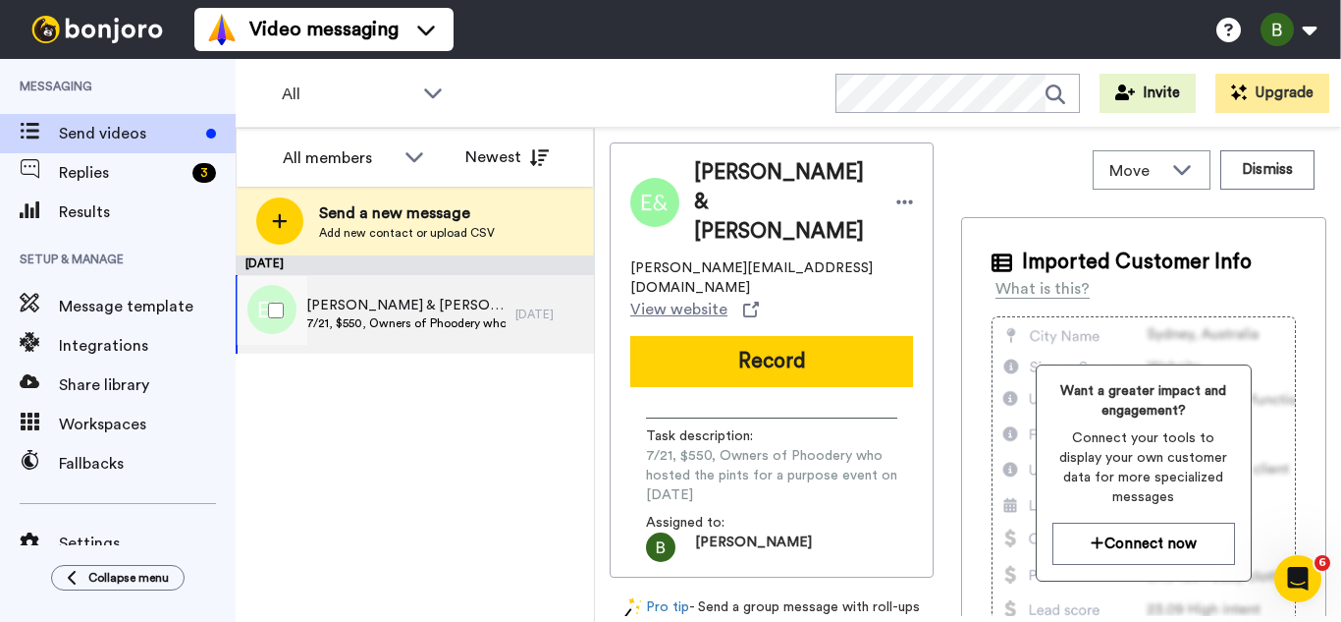
click at [465, 310] on span "[PERSON_NAME] & [PERSON_NAME]" at bounding box center [405, 306] width 199 height 20
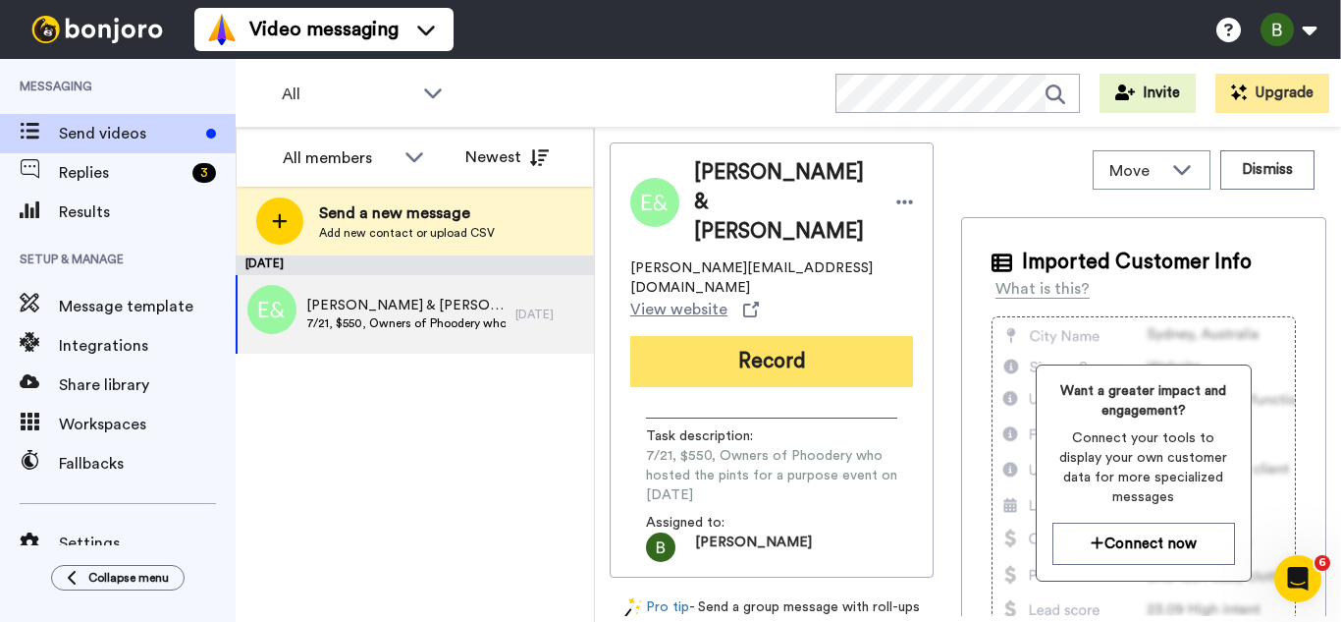
click at [781, 336] on button "Record" at bounding box center [771, 361] width 283 height 51
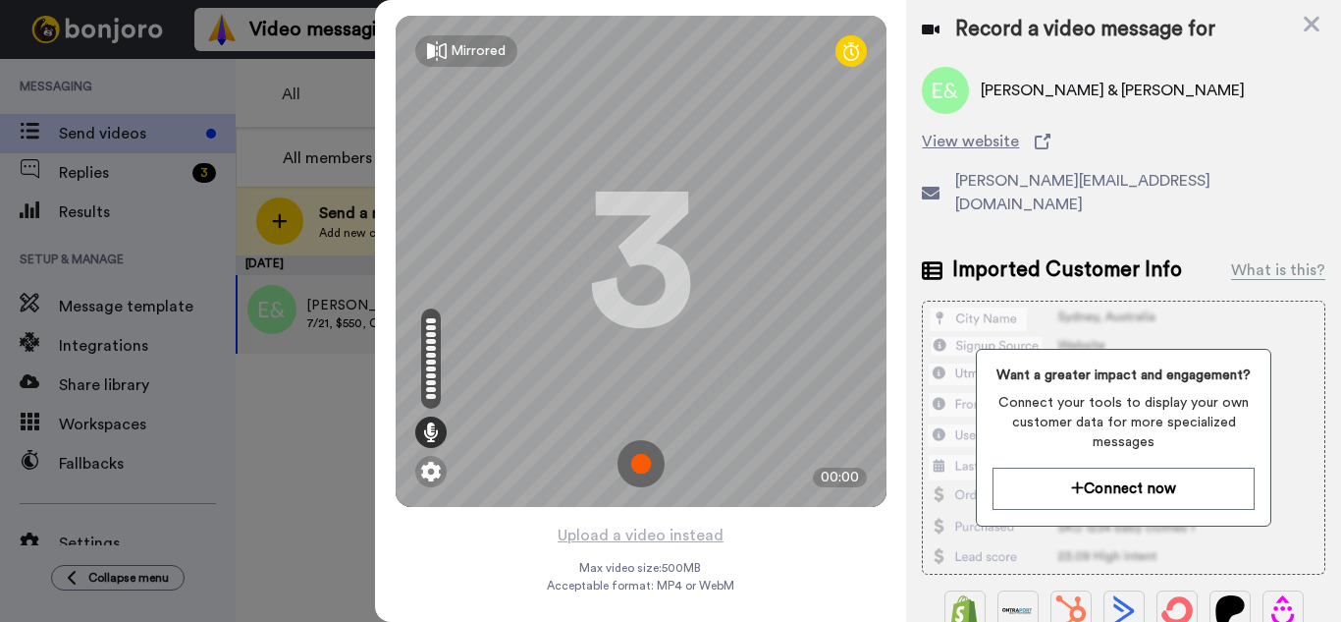
click at [647, 470] on img at bounding box center [641, 463] width 47 height 47
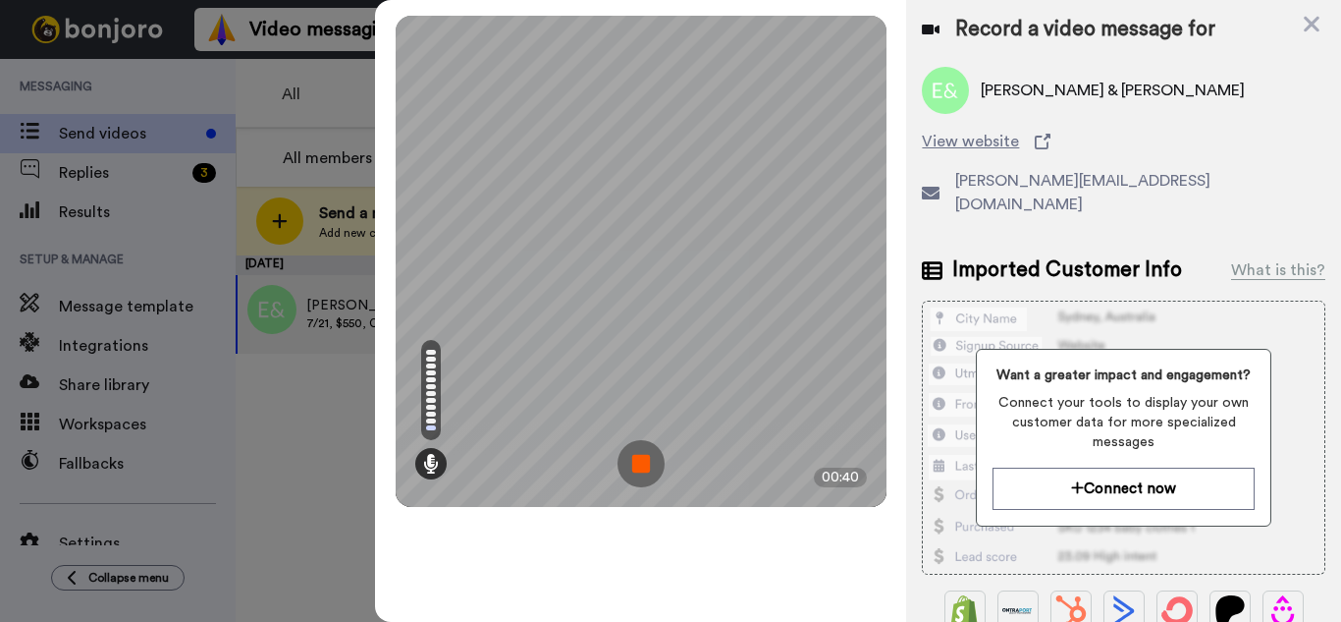
click at [634, 463] on img at bounding box center [641, 463] width 47 height 47
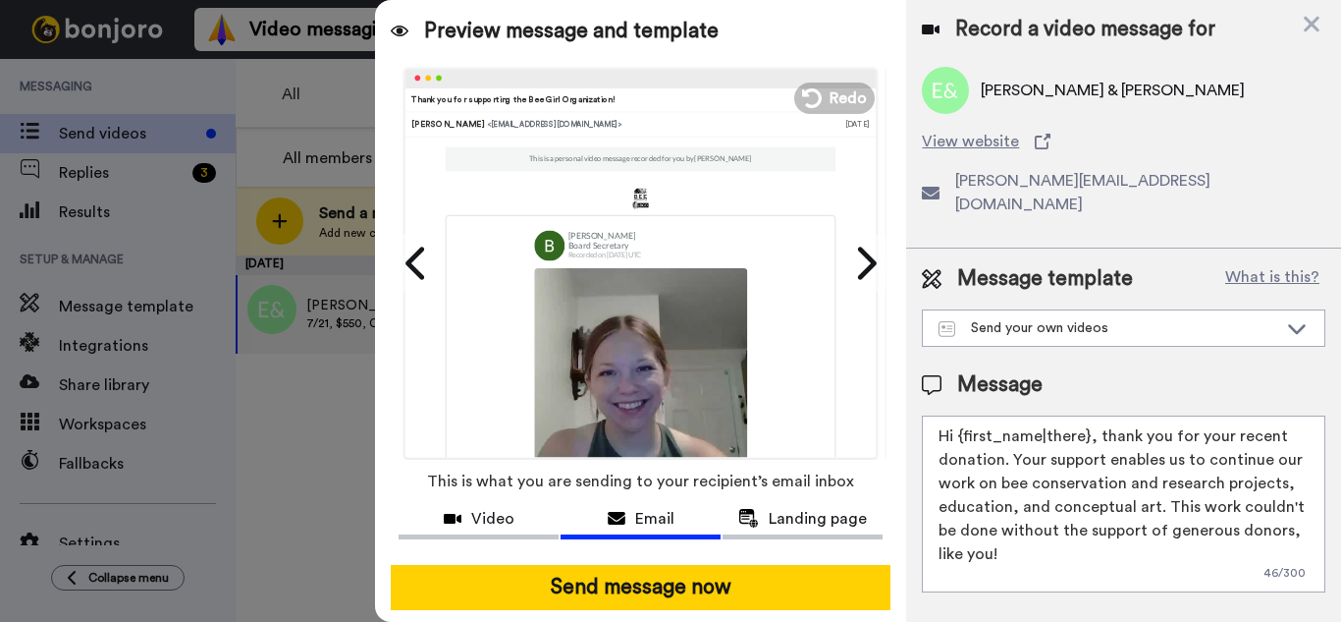
click at [623, 338] on img at bounding box center [640, 373] width 213 height 213
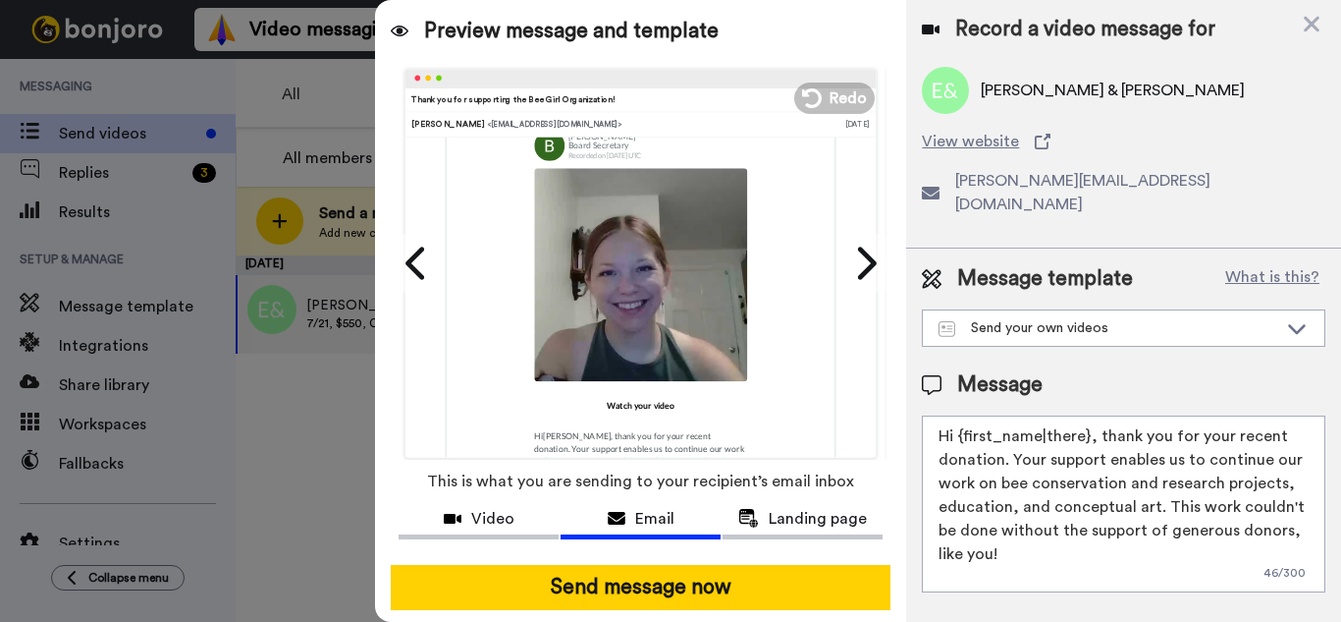
scroll to position [162, 0]
click at [855, 263] on icon at bounding box center [864, 263] width 31 height 37
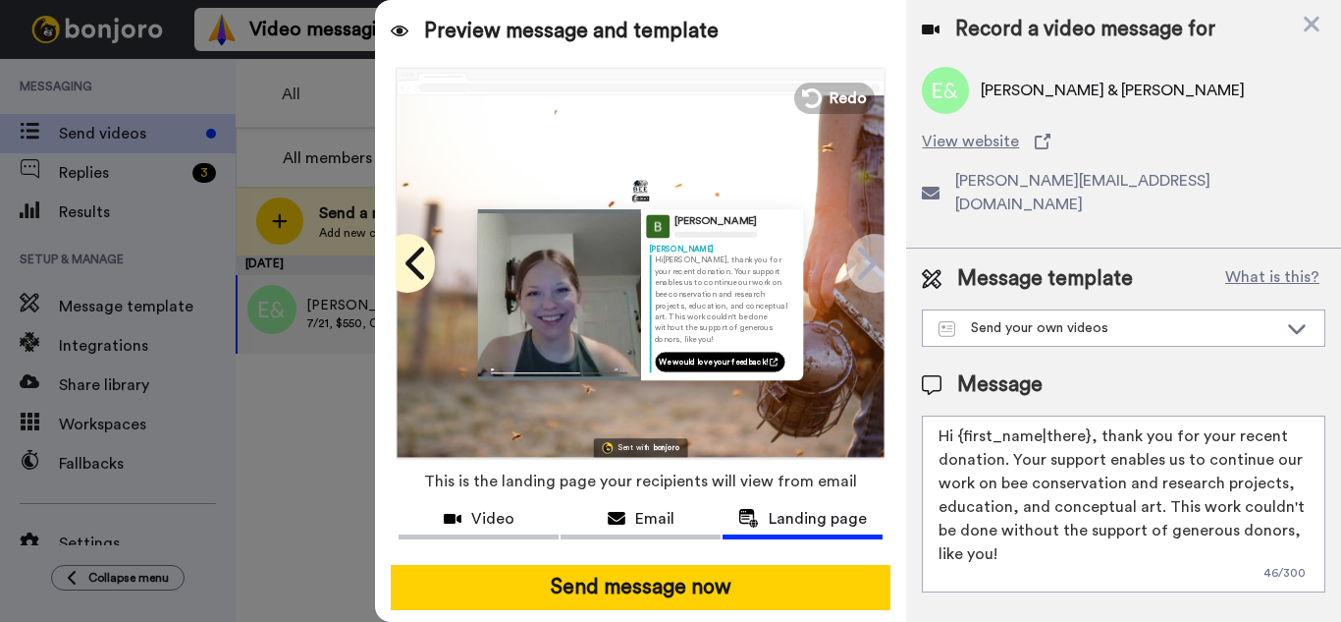
click at [410, 267] on icon at bounding box center [417, 263] width 31 height 37
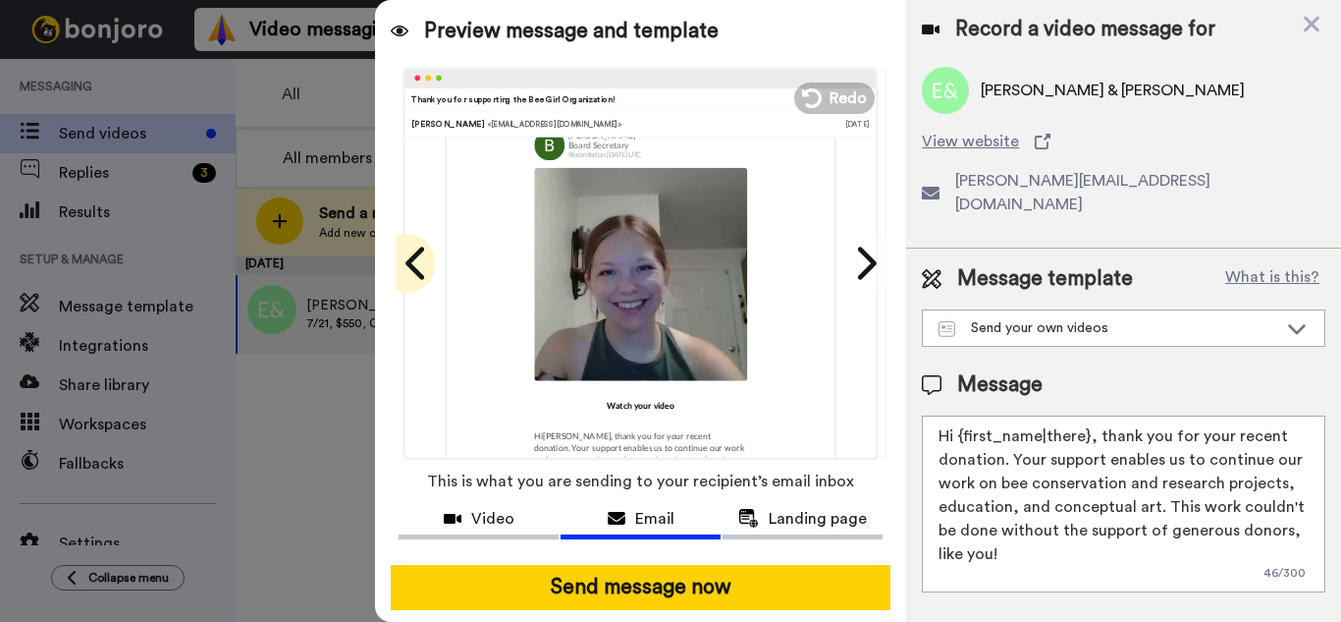
click at [410, 267] on icon at bounding box center [417, 263] width 31 height 37
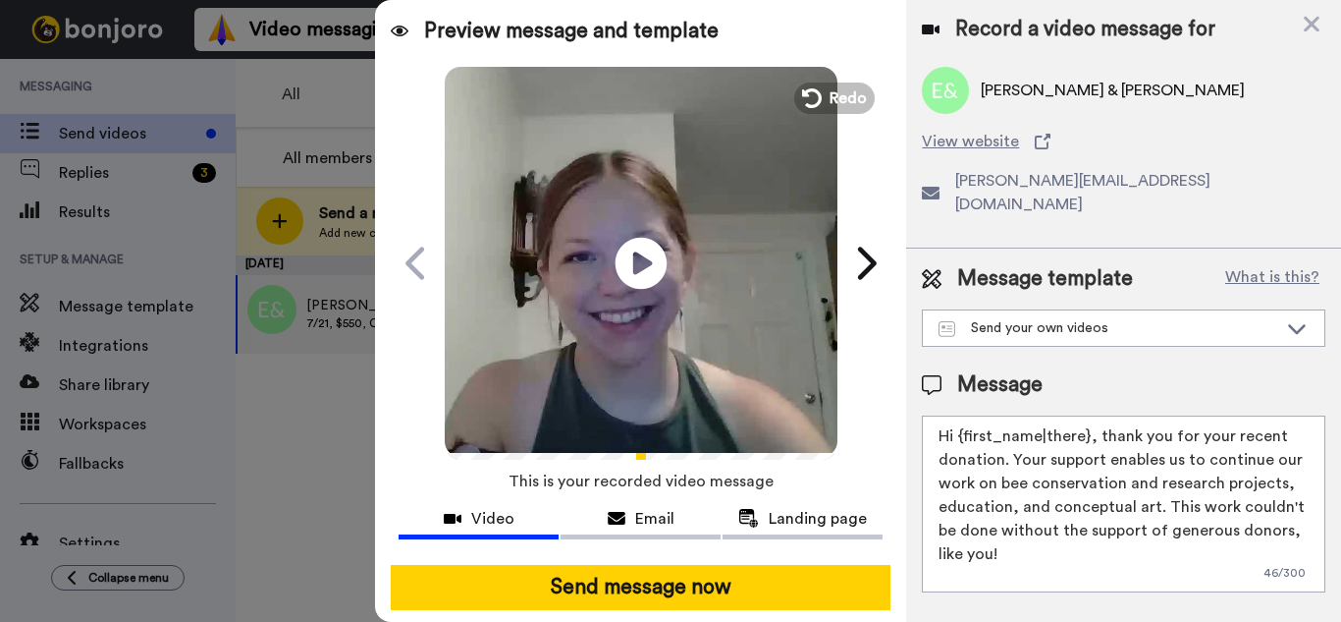
click at [627, 264] on icon "Play/Pause" at bounding box center [642, 262] width 52 height 93
click at [275, 450] on div at bounding box center [670, 311] width 1341 height 622
click at [427, 244] on div "Play/Pause 0:40 / 0:40" at bounding box center [641, 263] width 491 height 393
drag, startPoint x: 427, startPoint y: 244, endPoint x: 407, endPoint y: 269, distance: 32.8
click at [407, 269] on div "Play/Pause 0:40 / 0:40 Thank you for supporting the Bee Girl Organization! Brid…" at bounding box center [641, 263] width 491 height 393
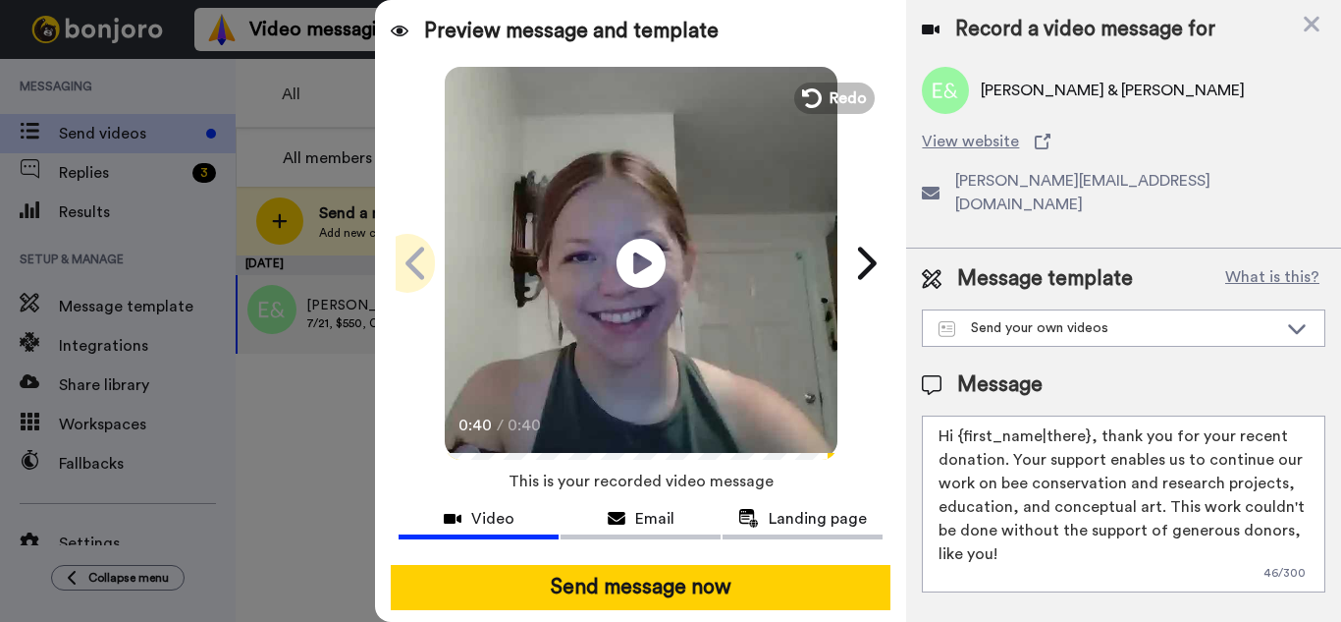
click at [407, 269] on icon at bounding box center [415, 262] width 19 height 32
click at [330, 314] on div at bounding box center [670, 311] width 1341 height 622
click at [1305, 34] on icon at bounding box center [1312, 24] width 20 height 25
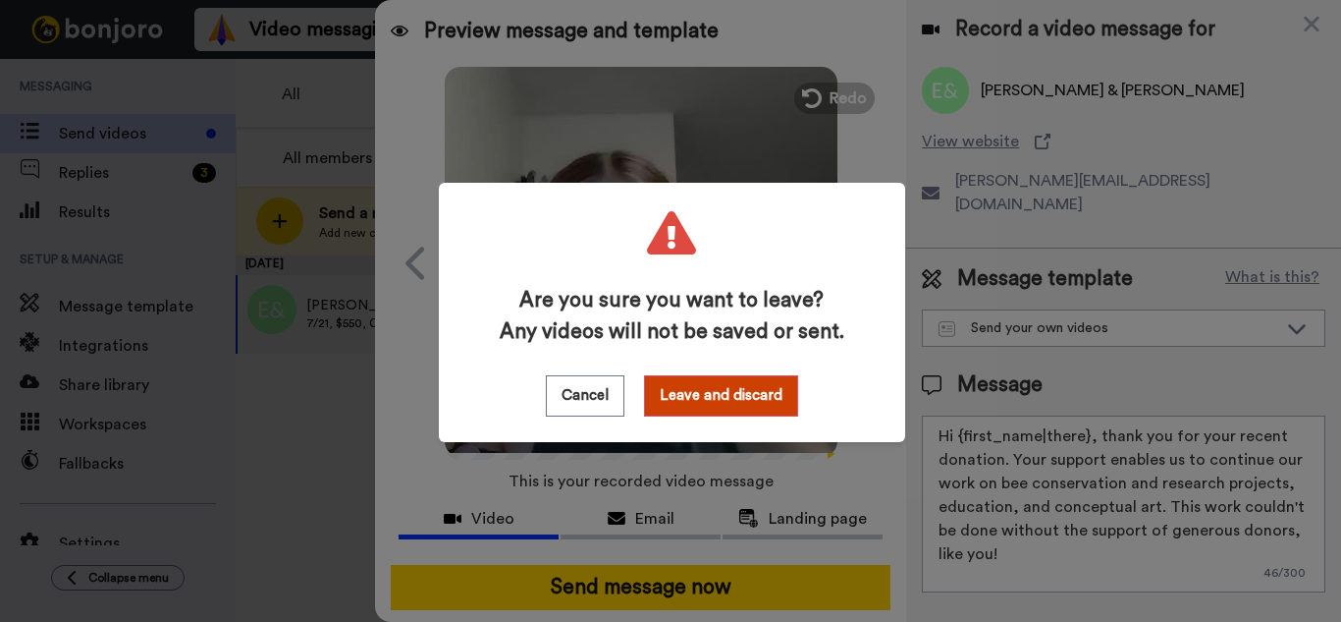
click at [264, 484] on div "Are you sure you want to leave? Any videos will not be saved or sent. Cancel Le…" at bounding box center [670, 311] width 1341 height 622
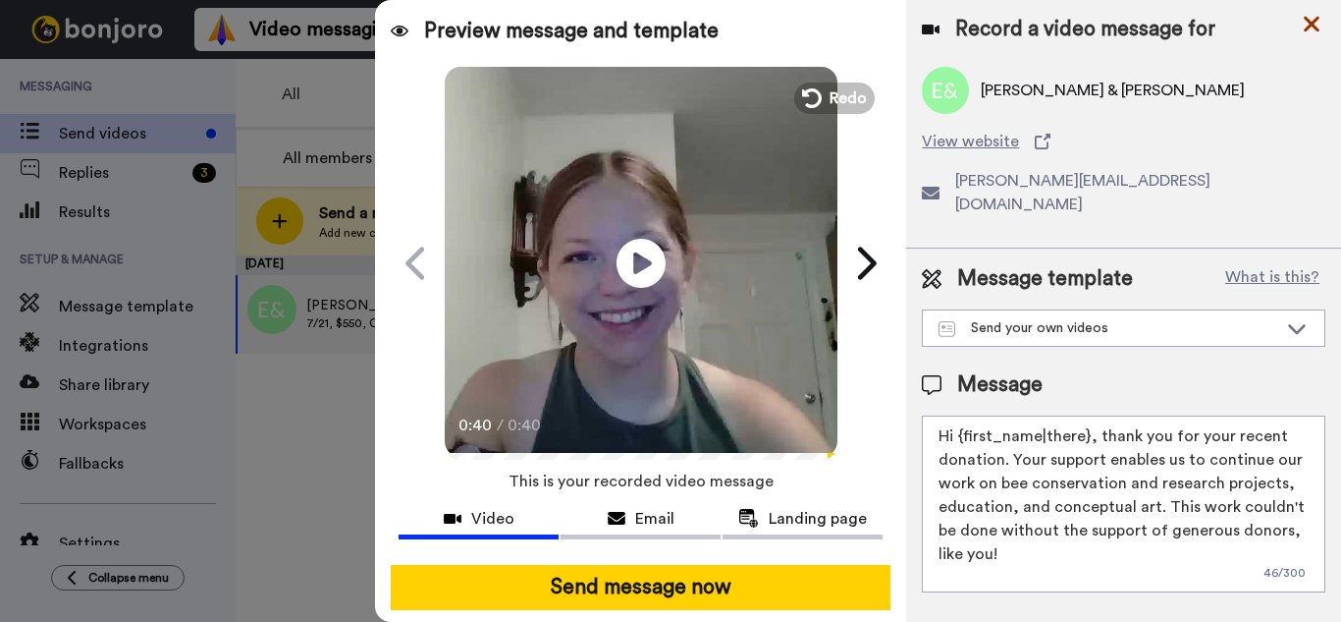
click at [1303, 27] on icon at bounding box center [1312, 24] width 20 height 25
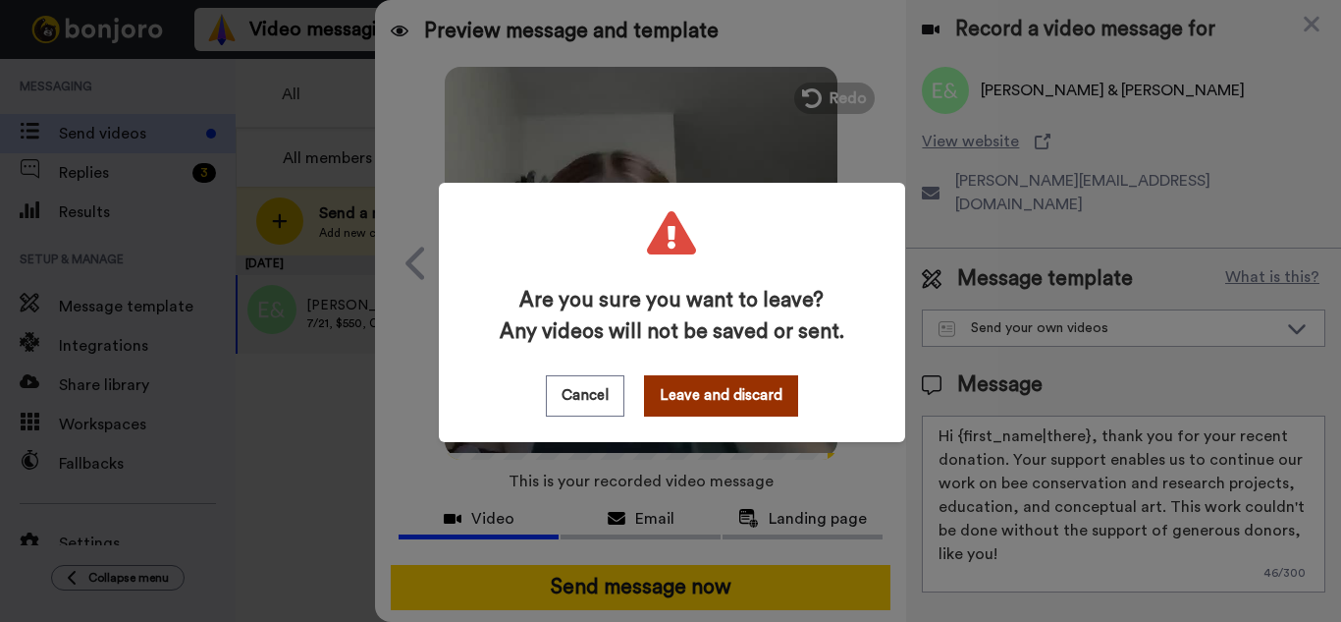
click at [667, 396] on button "Leave and discard" at bounding box center [721, 395] width 154 height 41
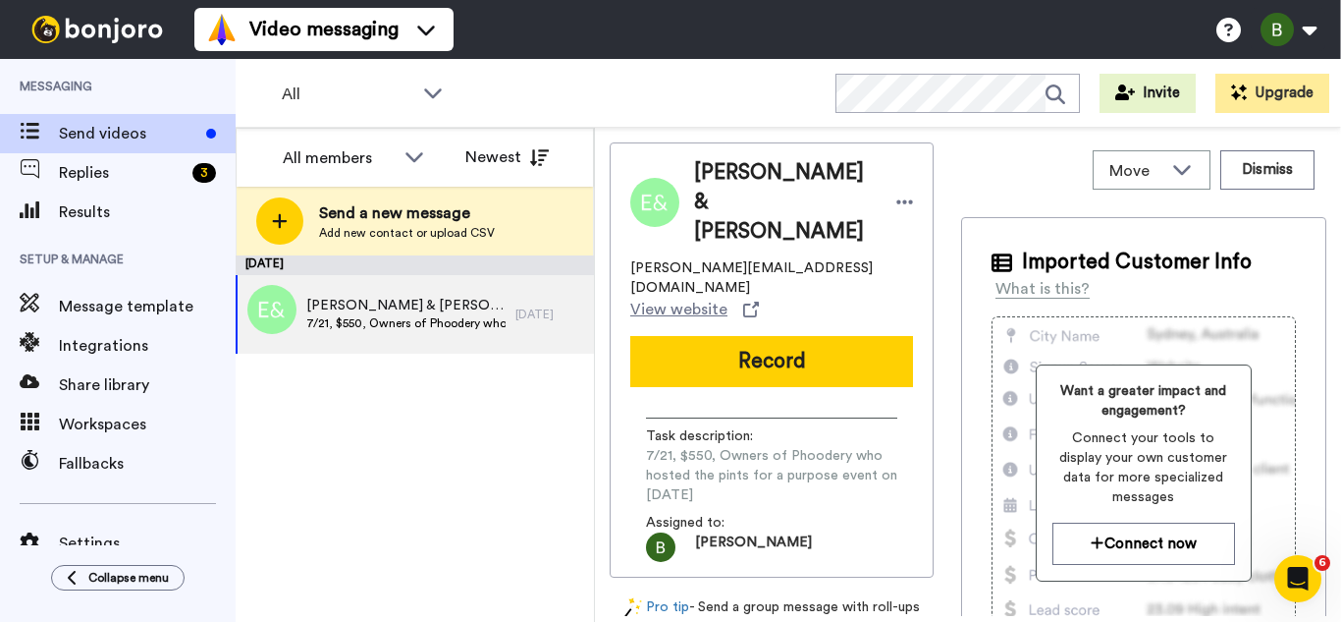
scroll to position [0, 0]
click at [436, 333] on div "Eric & Lisa 7/21, $550, Owners of Phoodery who hosted the pints for a purpose e…" at bounding box center [376, 314] width 280 height 79
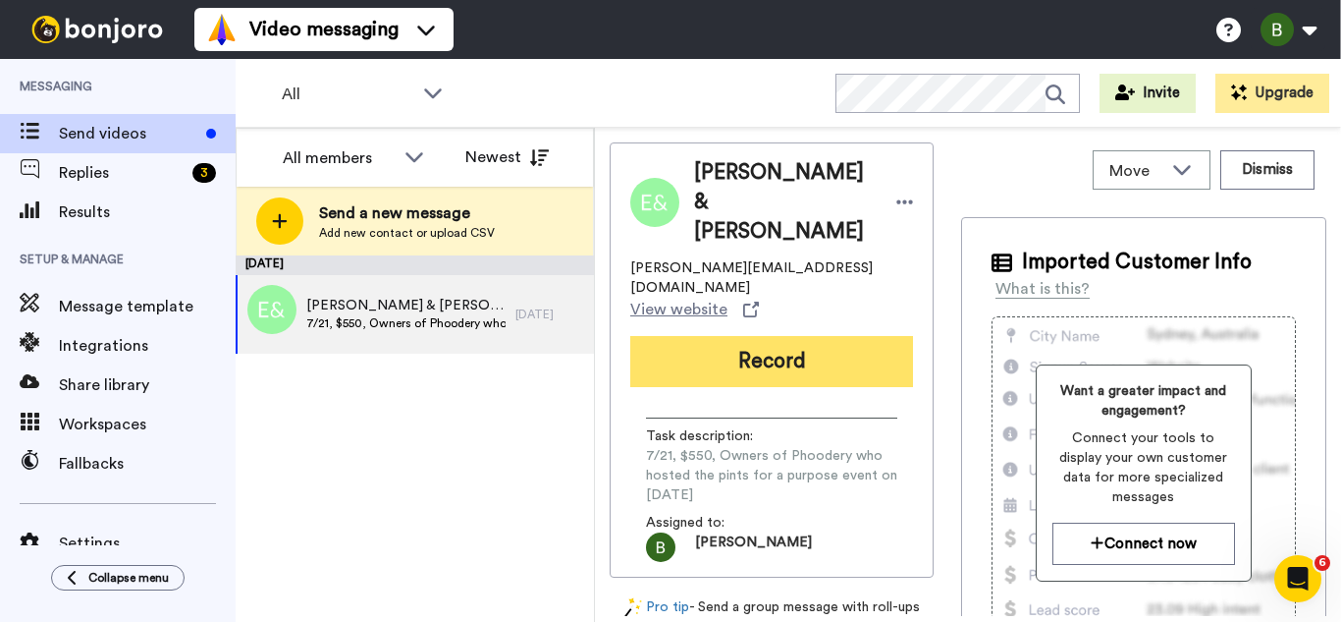
click at [789, 336] on button "Record" at bounding box center [771, 361] width 283 height 51
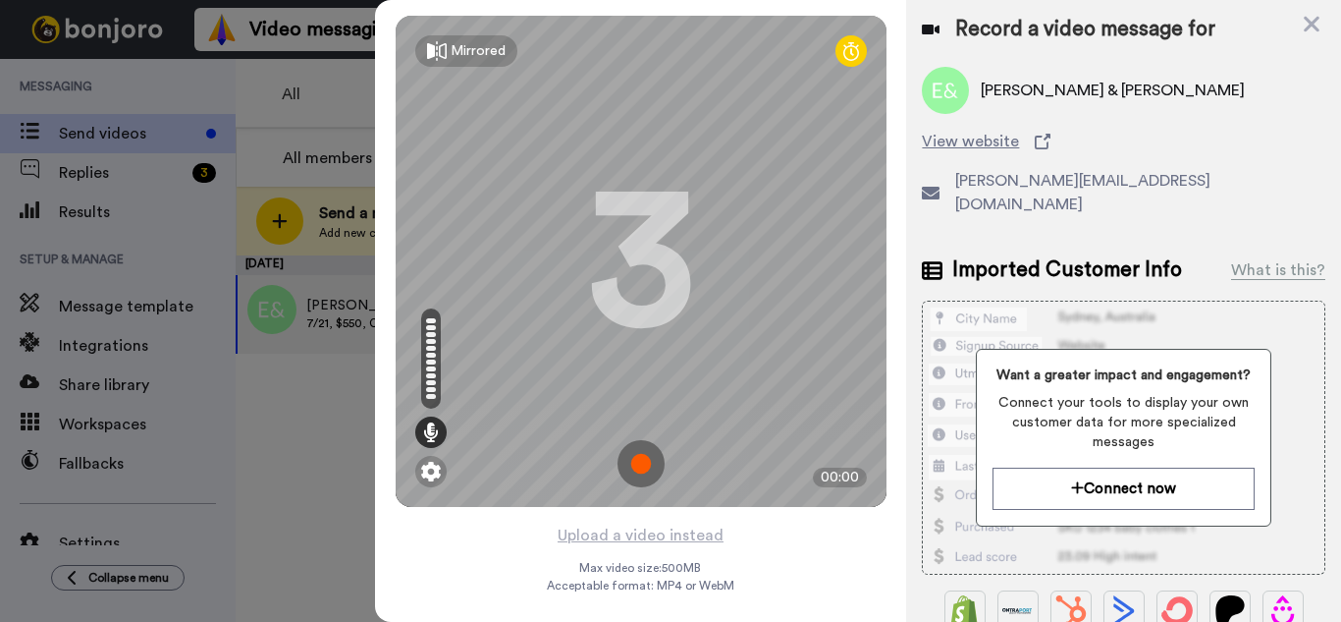
click at [655, 457] on img at bounding box center [641, 463] width 47 height 47
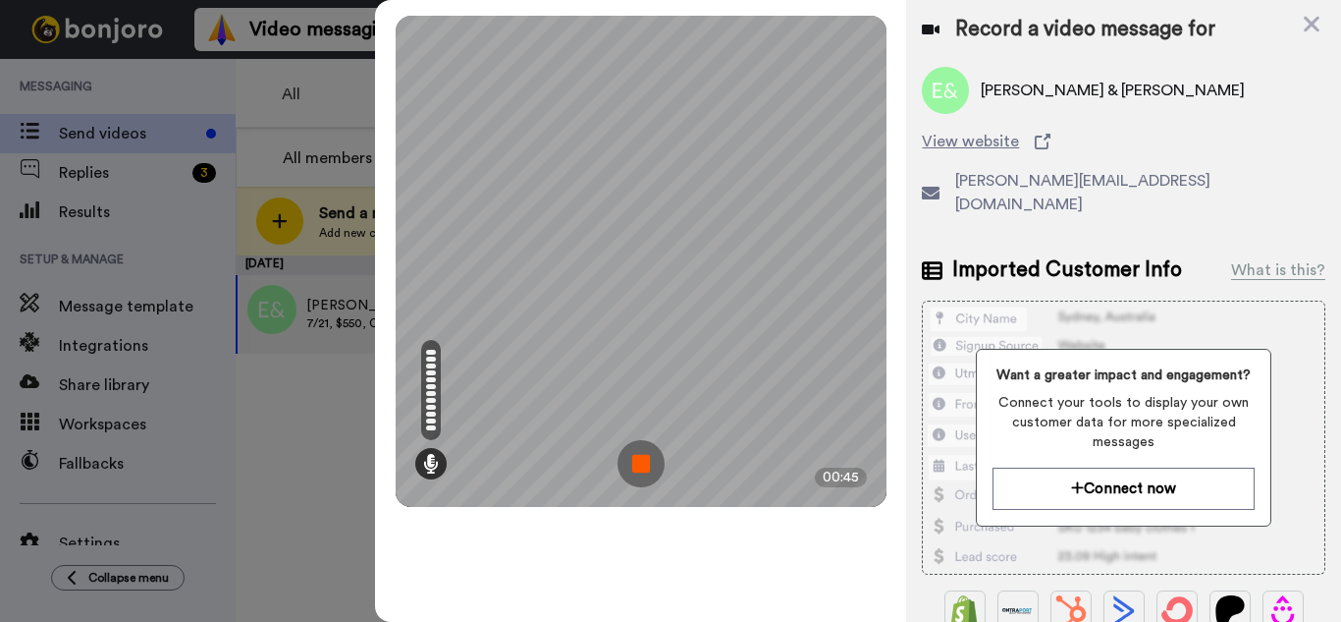
click at [642, 462] on img at bounding box center [641, 463] width 47 height 47
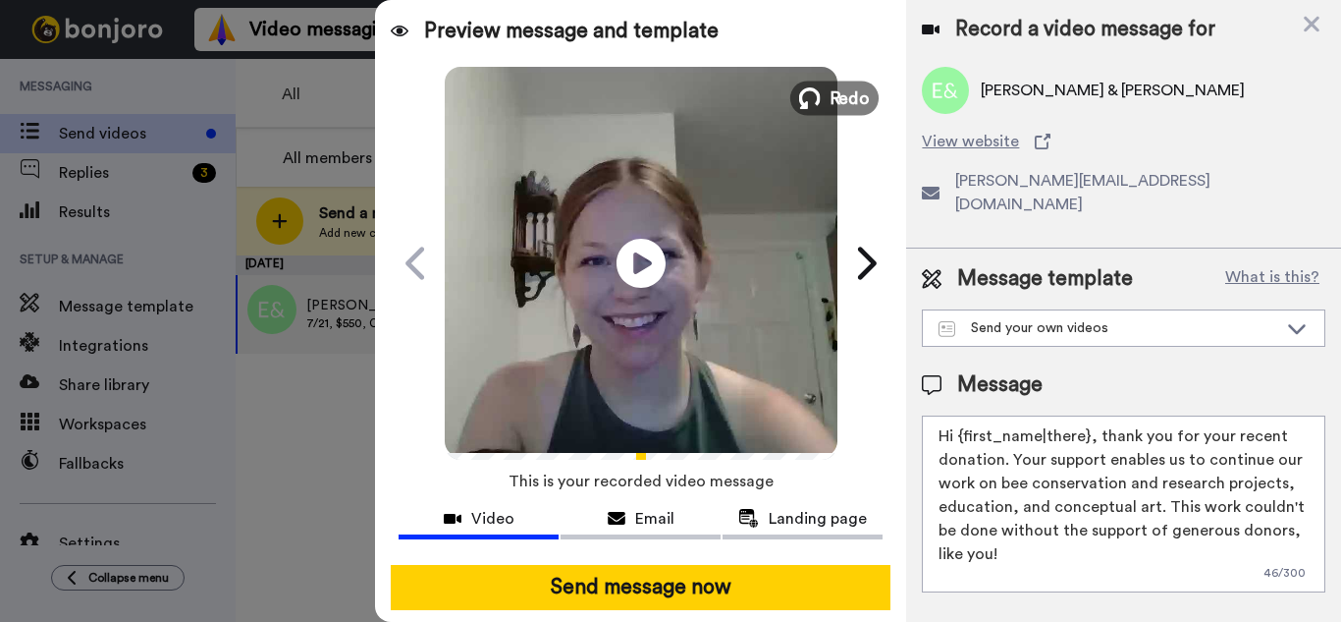
click at [829, 90] on span "Redo" at bounding box center [849, 97] width 41 height 26
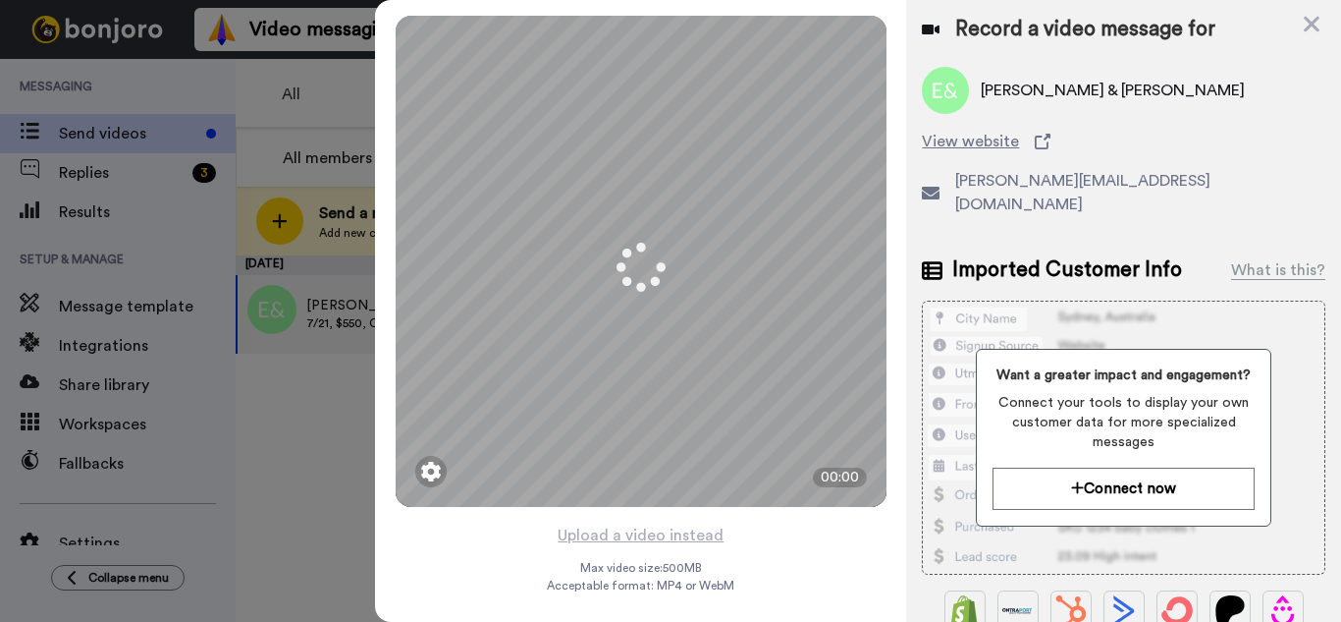
click at [1310, 36] on div "Record a video message for" at bounding box center [1124, 29] width 404 height 27
click at [1312, 27] on icon at bounding box center [1312, 24] width 20 height 25
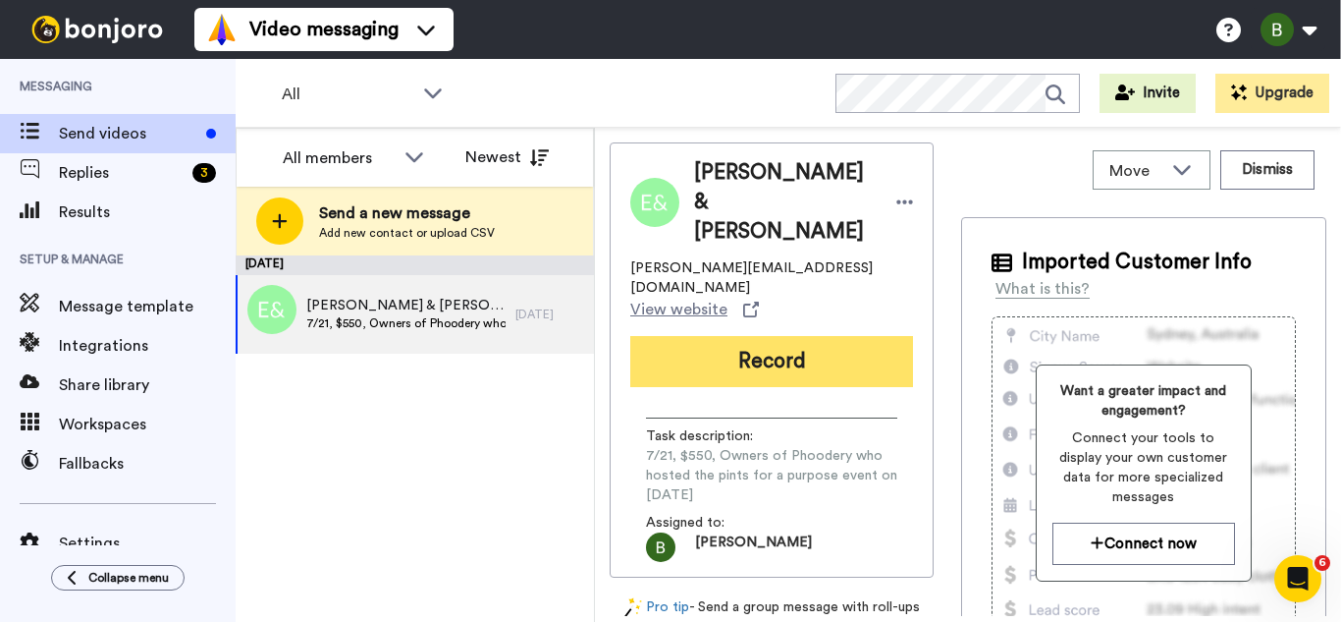
click at [766, 336] on button "Record" at bounding box center [771, 361] width 283 height 51
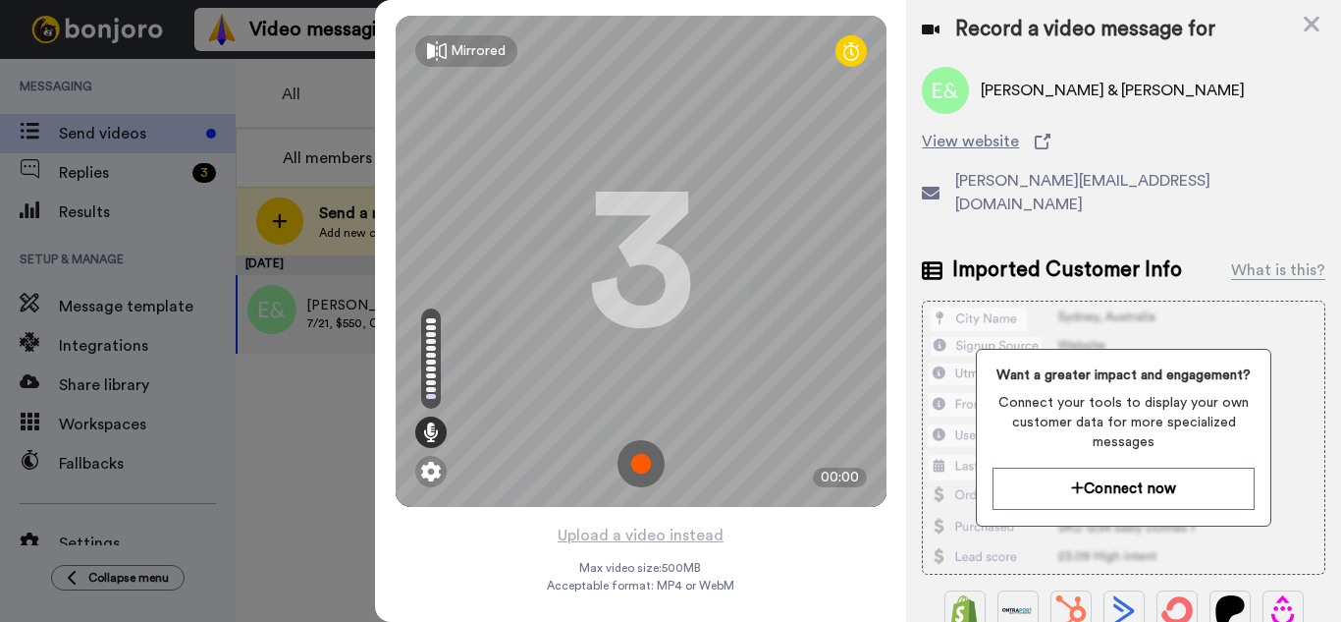
click at [632, 469] on img at bounding box center [641, 463] width 47 height 47
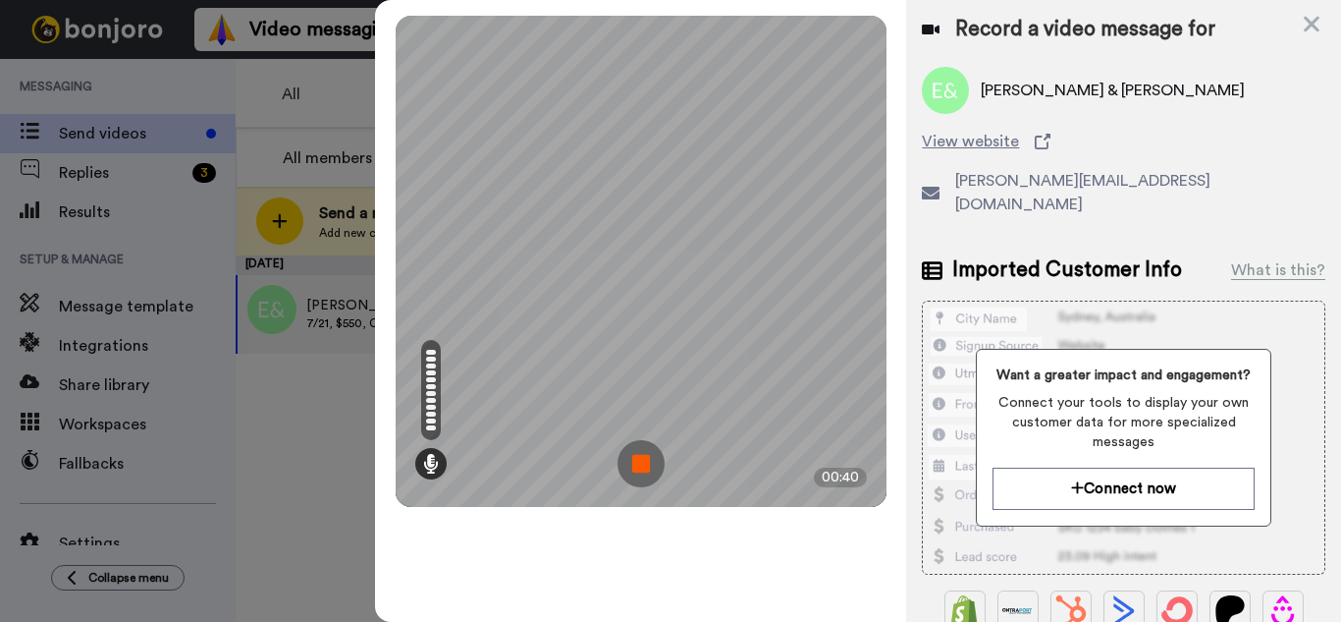
click at [632, 469] on img at bounding box center [641, 463] width 47 height 47
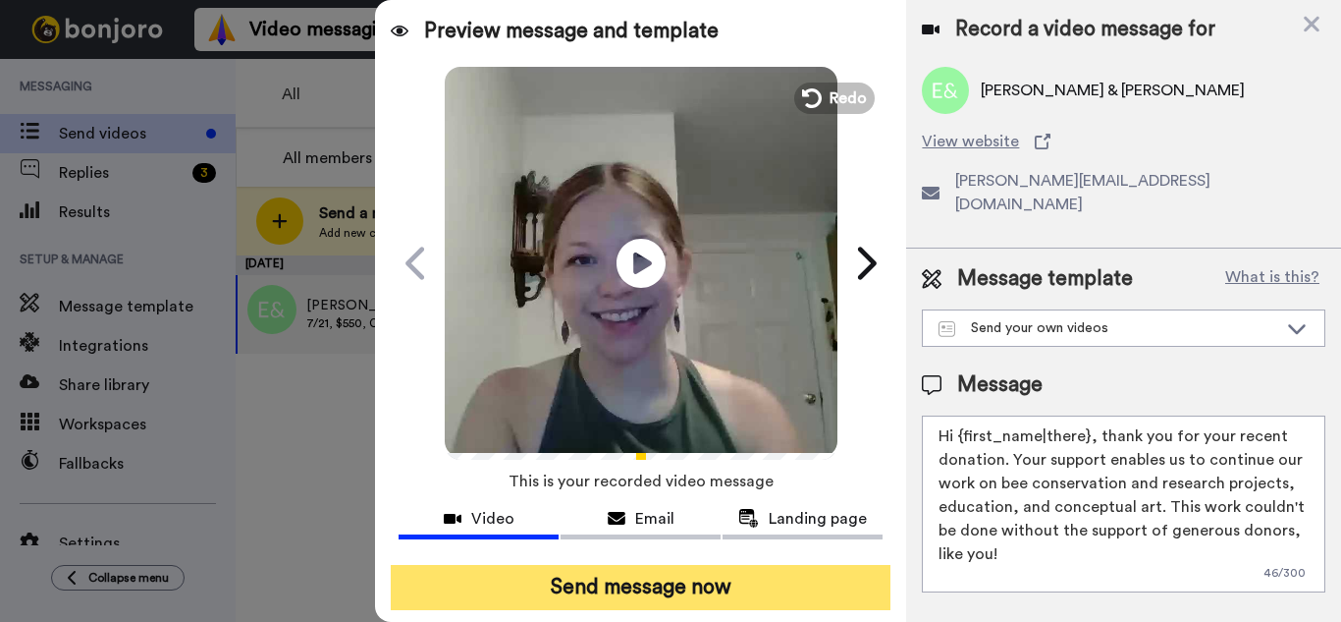
click at [708, 585] on button "Send message now" at bounding box center [641, 587] width 500 height 45
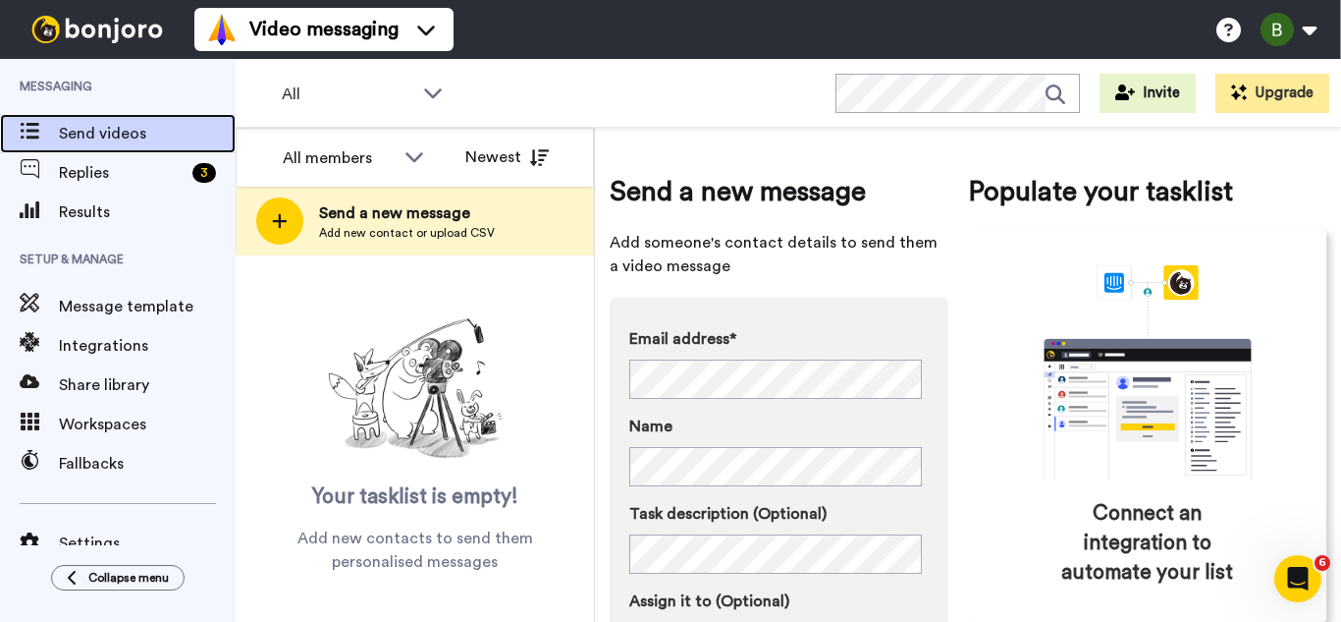
click at [110, 127] on span "Send videos" at bounding box center [147, 134] width 177 height 24
